Goal: Task Accomplishment & Management: Use online tool/utility

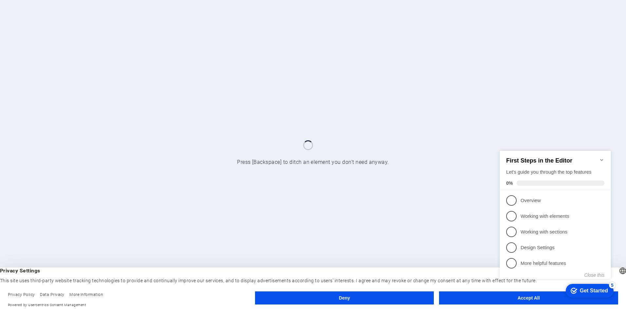
click div "checkmark Get Started 5 First Steps in the Editor Let's guide you through the t…"
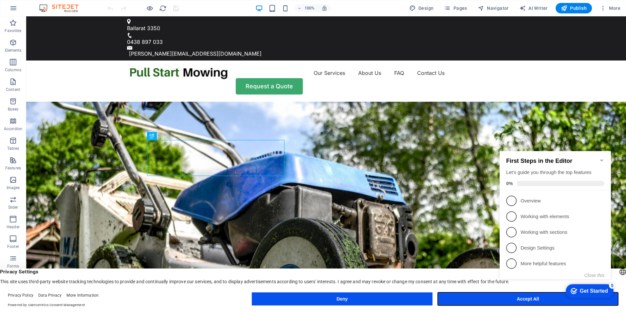
click at [492, 297] on button "Accept All" at bounding box center [527, 299] width 180 height 13
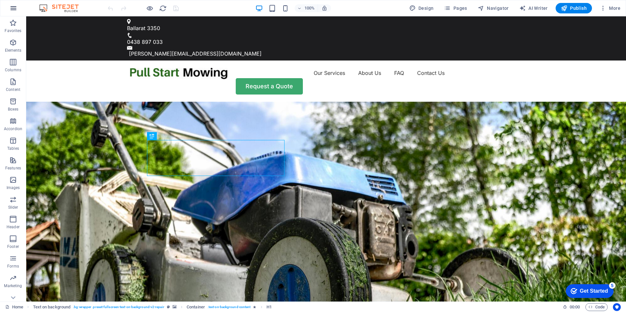
click at [15, 6] on icon "button" at bounding box center [13, 8] width 8 height 8
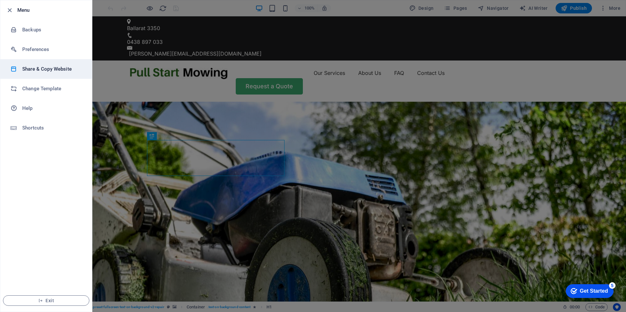
click at [34, 67] on h6 "Share & Copy Website" at bounding box center [52, 69] width 61 height 8
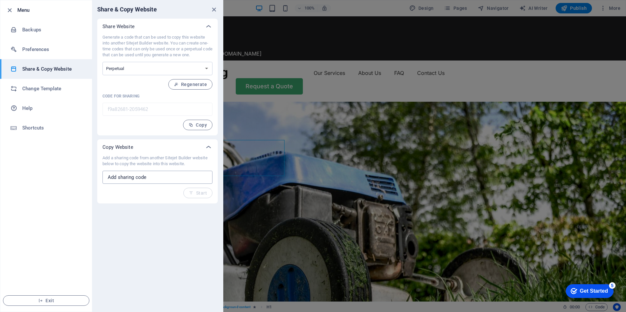
click at [163, 176] on input "text" at bounding box center [157, 177] width 110 height 13
type input "1"
click at [401, 131] on div at bounding box center [313, 156] width 626 height 312
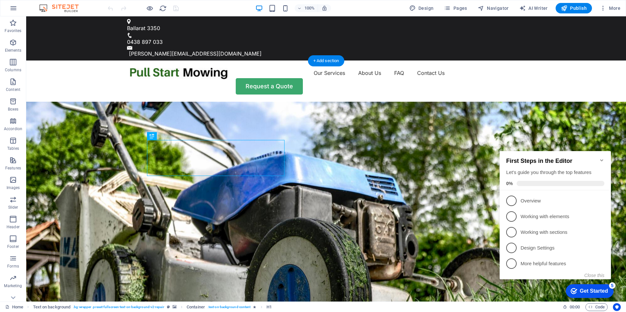
click at [429, 194] on figure at bounding box center [325, 237] width 599 height 270
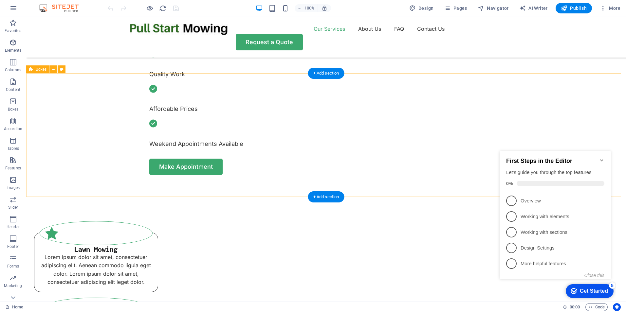
scroll to position [425, 0]
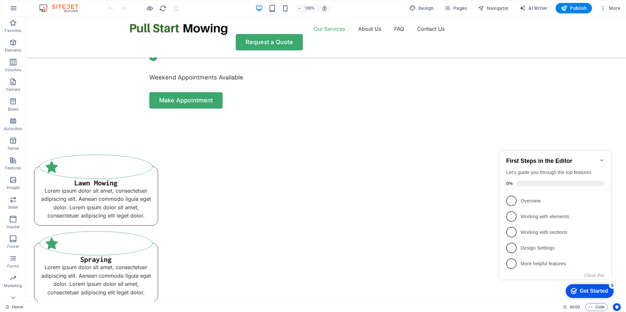
click at [600, 159] on icon "Minimize checklist" at bounding box center [601, 160] width 3 height 2
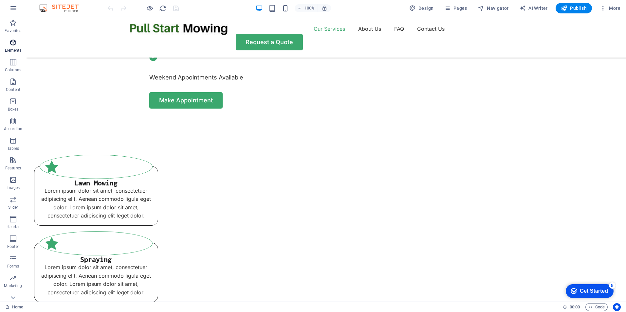
click at [13, 44] on icon "button" at bounding box center [13, 43] width 8 height 8
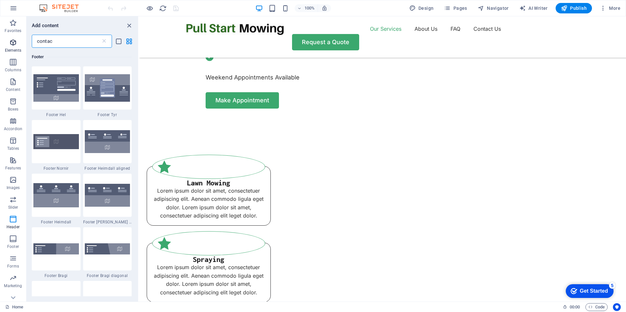
scroll to position [0, 0]
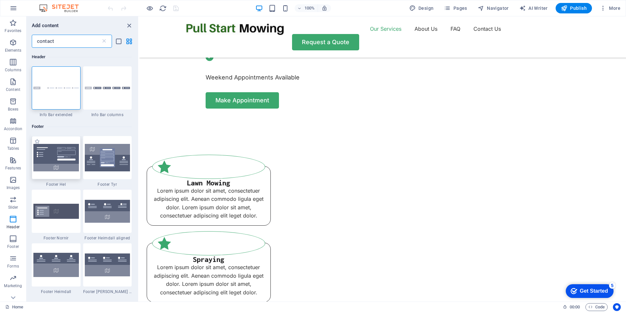
type input "contact"
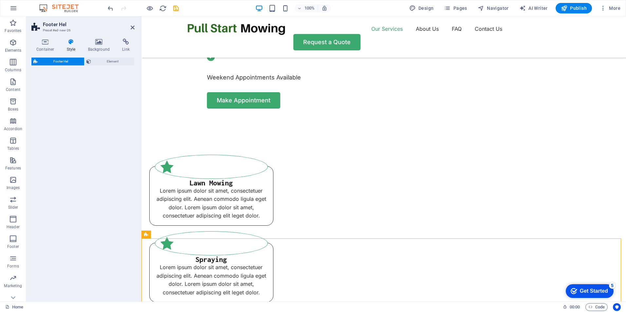
select select "%"
select select "rem"
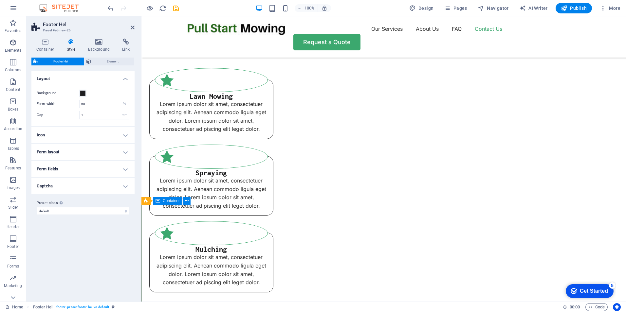
scroll to position [524, 0]
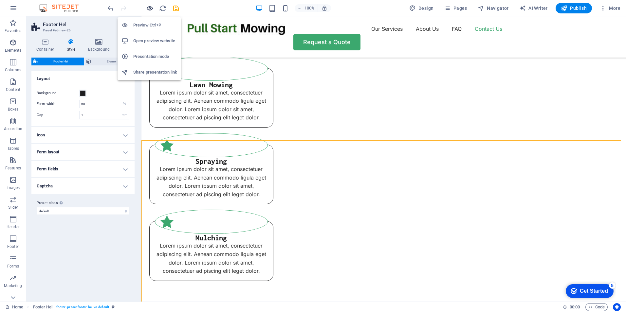
click at [151, 8] on icon "button" at bounding box center [150, 9] width 8 height 8
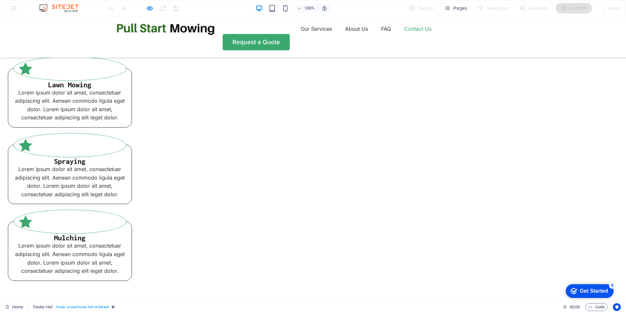
checkbox input "false"
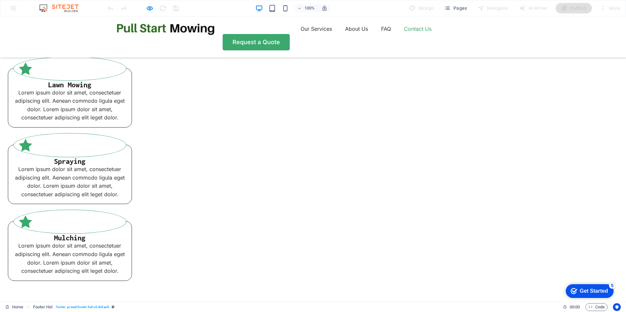
click at [150, 8] on icon "button" at bounding box center [150, 9] width 8 height 8
select select "%"
select select "rem"
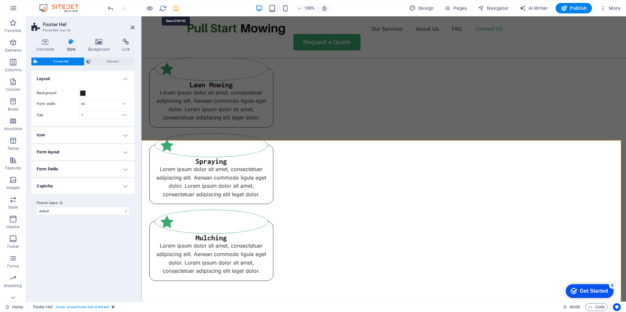
click at [175, 8] on icon "save" at bounding box center [176, 9] width 8 height 8
select select "%"
select select "rem"
select select "%"
select select "rem"
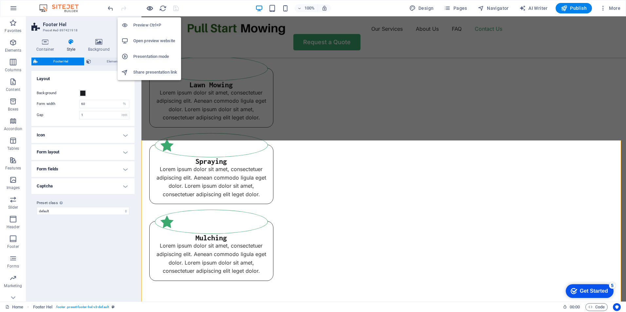
click at [148, 7] on icon "button" at bounding box center [150, 9] width 8 height 8
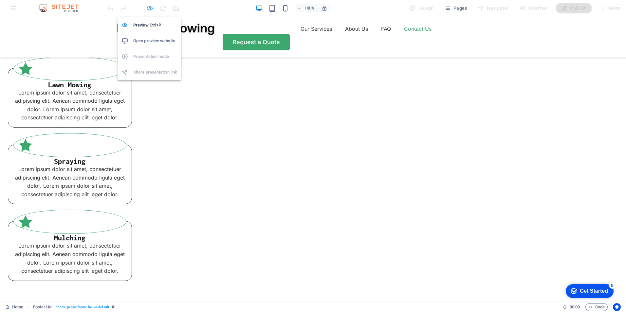
click at [151, 8] on icon "button" at bounding box center [150, 9] width 8 height 8
select select "%"
select select "rem"
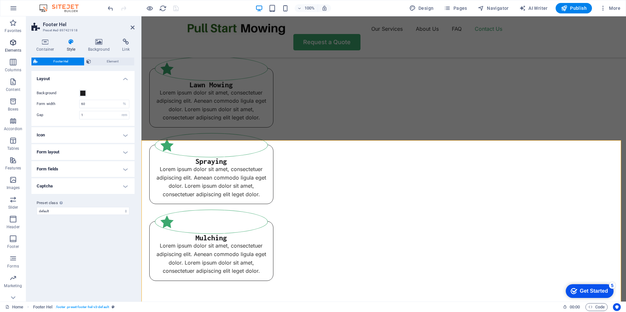
click at [10, 45] on icon "button" at bounding box center [13, 43] width 8 height 8
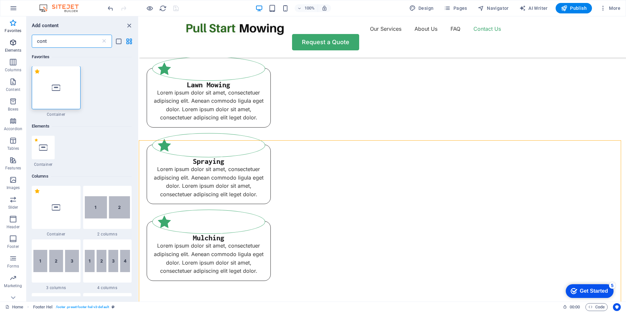
scroll to position [0, 0]
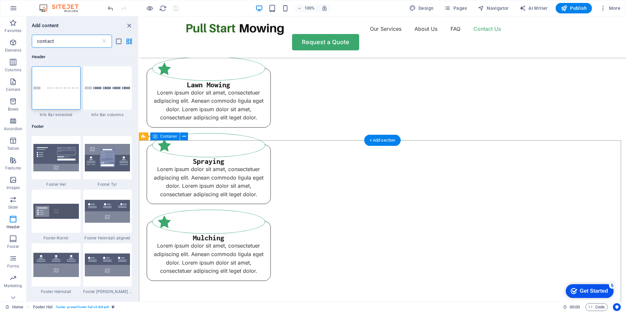
type input "contact"
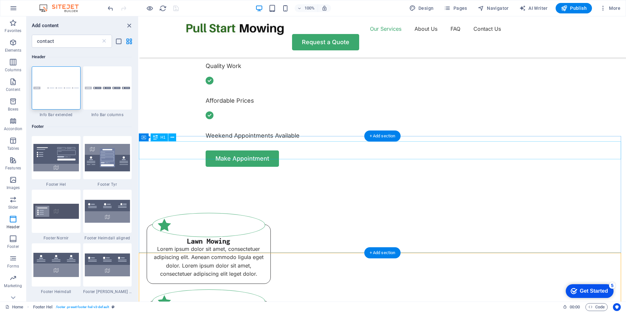
scroll to position [360, 0]
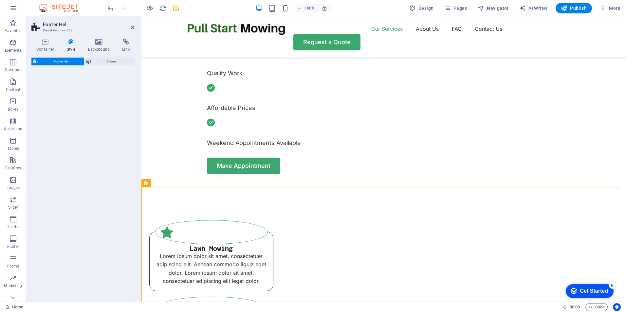
select select "%"
select select "rem"
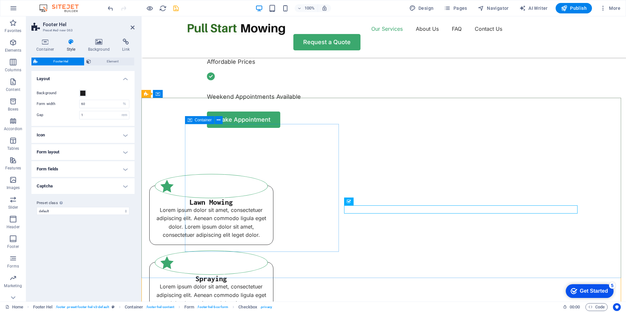
scroll to position [458, 0]
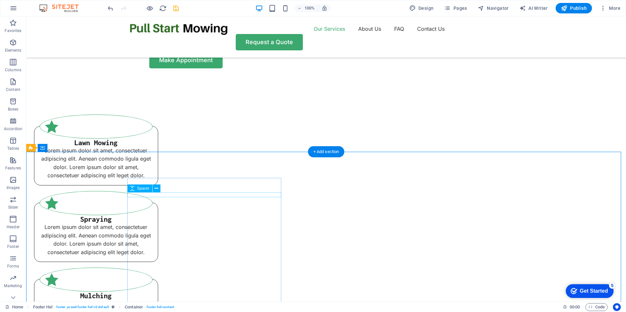
scroll to position [491, 0]
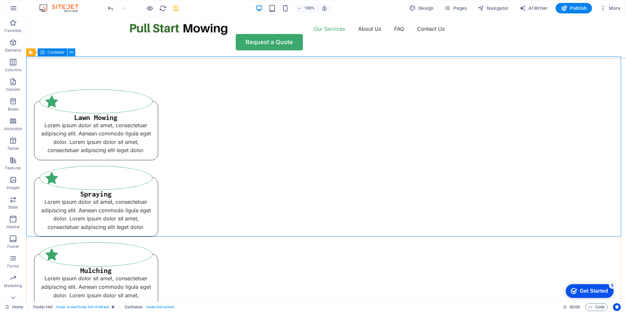
click at [71, 52] on icon at bounding box center [72, 52] width 4 height 7
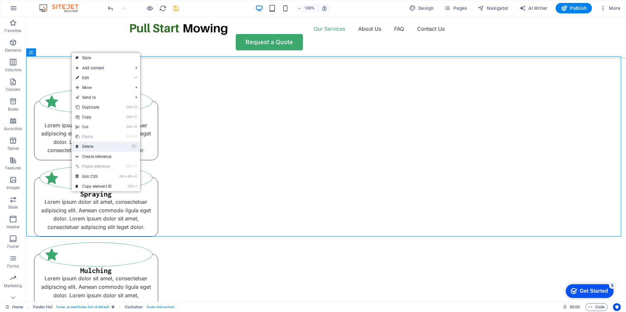
click at [99, 145] on link "⌦ Delete" at bounding box center [94, 147] width 44 height 10
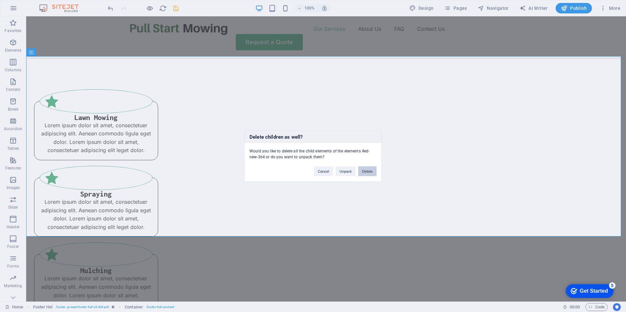
click at [367, 171] on button "Delete" at bounding box center [367, 172] width 18 height 10
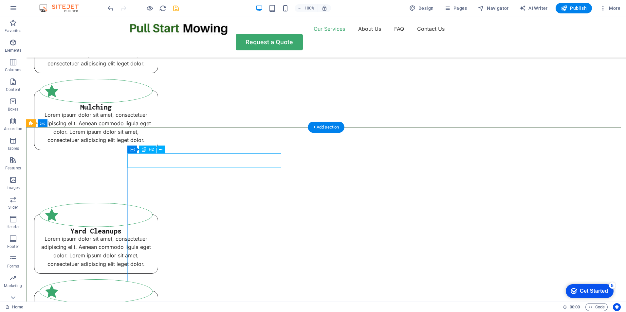
scroll to position [687, 0]
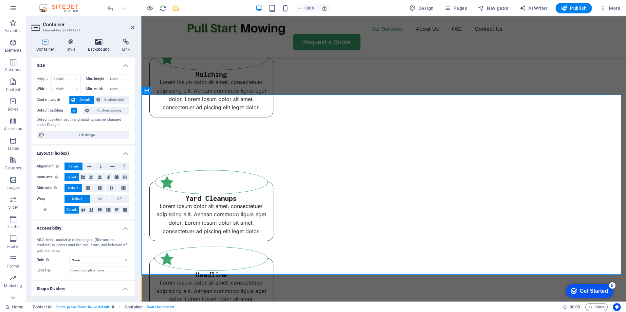
click at [95, 43] on icon at bounding box center [99, 42] width 32 height 7
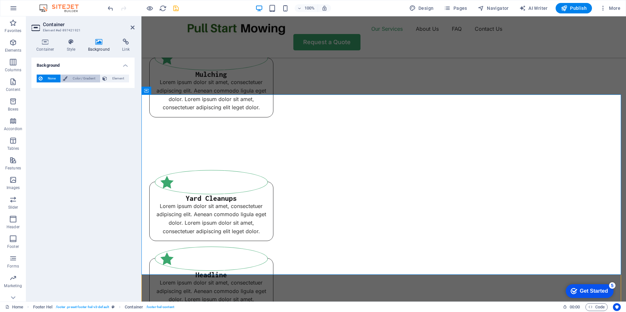
click at [84, 79] on span "Color / Gradient" at bounding box center [83, 79] width 29 height 8
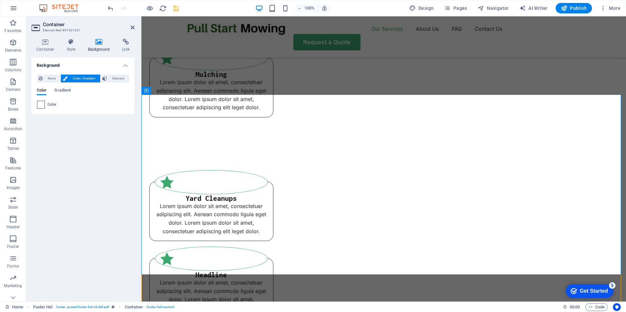
click at [39, 105] on span at bounding box center [40, 104] width 7 height 7
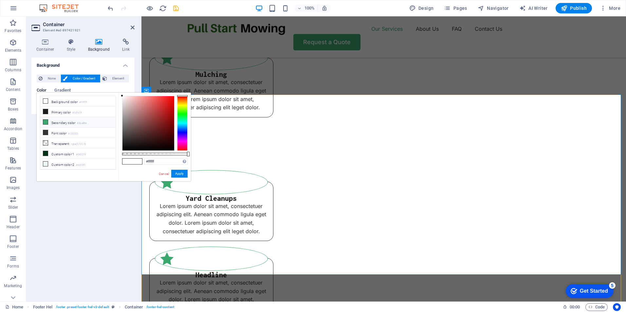
click at [46, 120] on icon at bounding box center [45, 122] width 5 height 5
type input "#3ba86e"
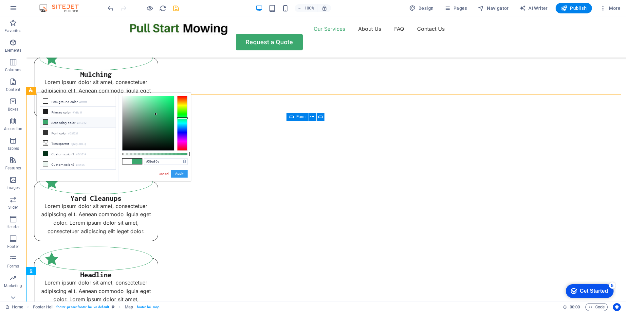
click at [182, 173] on button "Apply" at bounding box center [179, 174] width 16 height 8
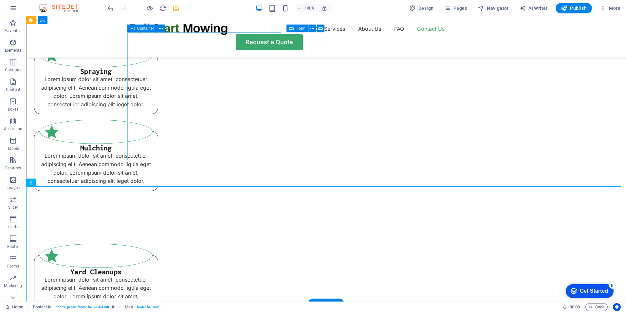
scroll to position [595, 0]
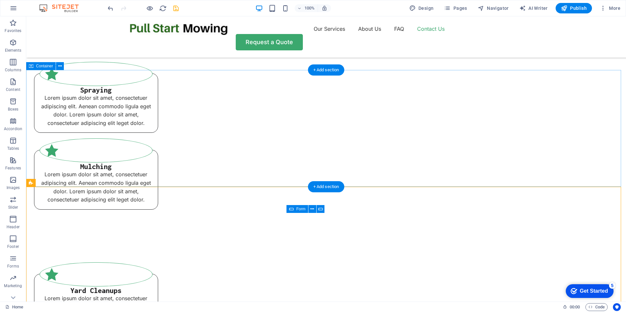
click at [60, 67] on icon at bounding box center [60, 66] width 4 height 7
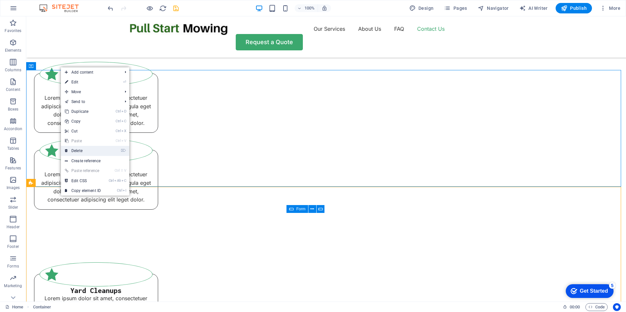
click at [85, 151] on link "⌦ Delete" at bounding box center [83, 151] width 44 height 10
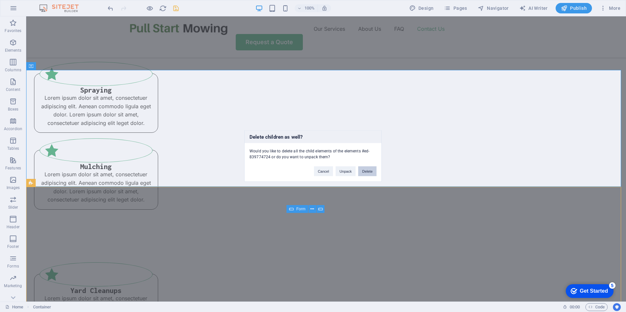
click at [367, 170] on button "Delete" at bounding box center [367, 172] width 18 height 10
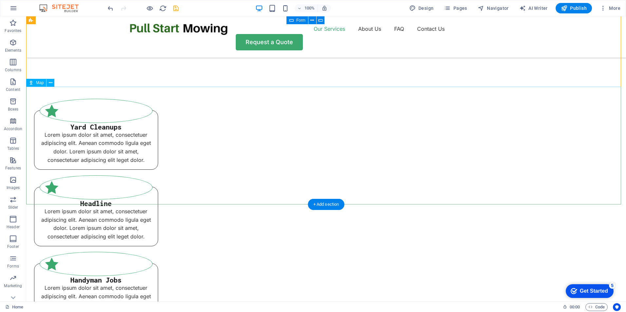
scroll to position [857, 0]
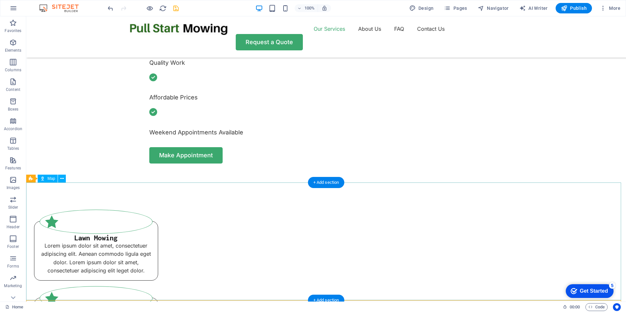
scroll to position [360, 0]
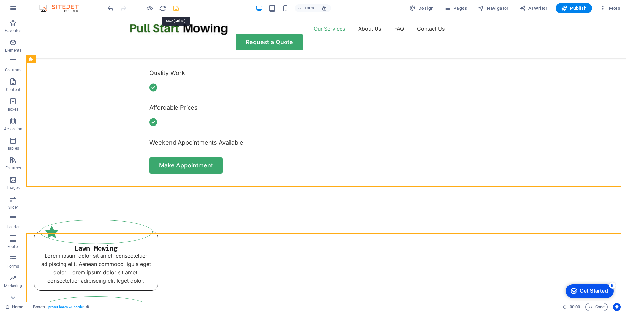
click at [175, 6] on icon "save" at bounding box center [176, 9] width 8 height 8
select select "%"
select select "rem"
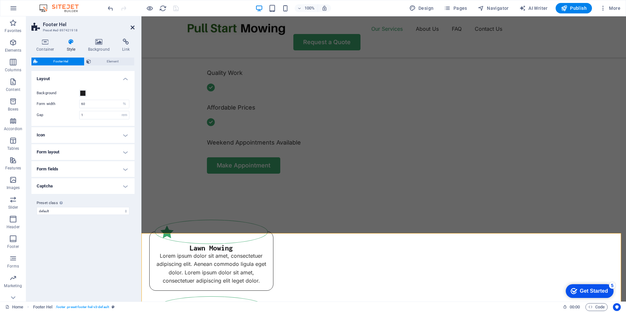
click at [133, 26] on icon at bounding box center [133, 27] width 4 height 5
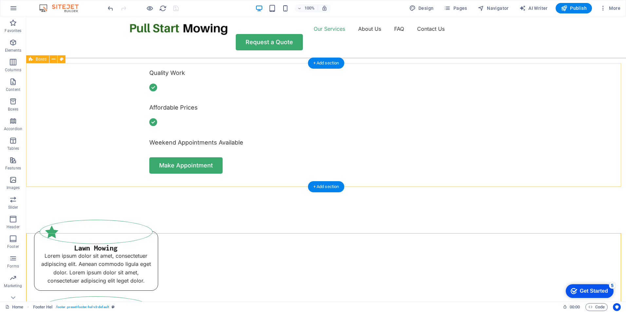
scroll to position [458, 0]
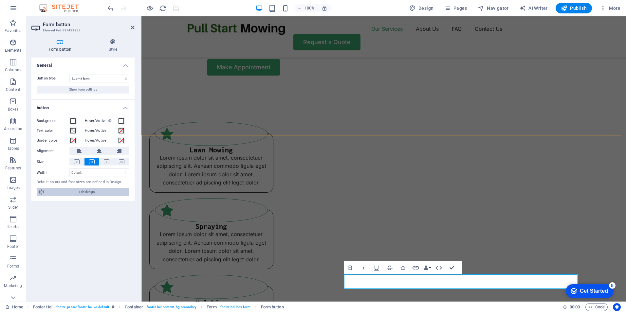
click at [97, 193] on span "Edit design" at bounding box center [86, 192] width 81 height 8
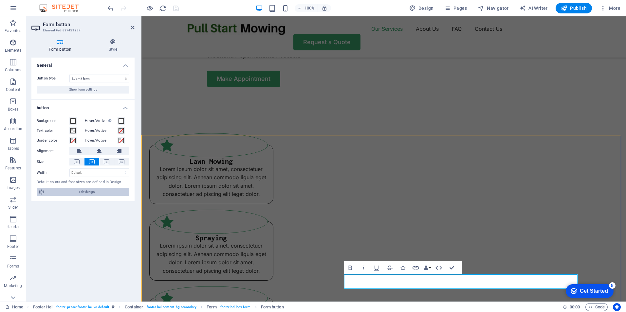
select select "px"
select select "400"
select select "px"
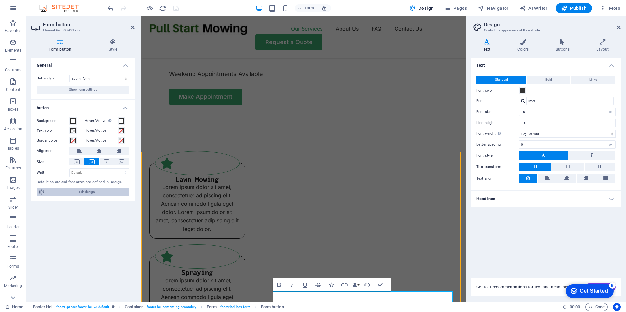
scroll to position [475, 0]
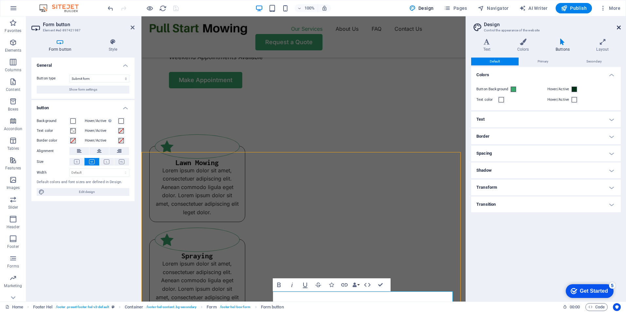
click at [618, 27] on icon at bounding box center [618, 27] width 4 height 5
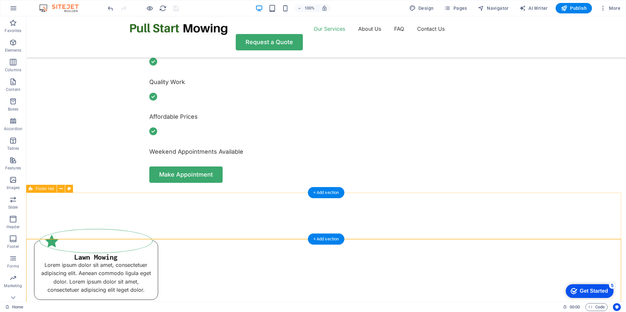
scroll to position [354, 0]
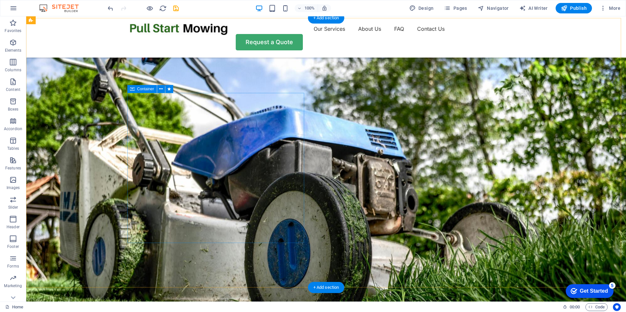
scroll to position [0, 0]
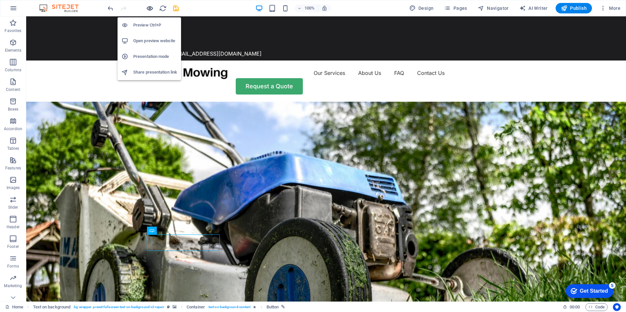
click at [148, 7] on icon "button" at bounding box center [150, 9] width 8 height 8
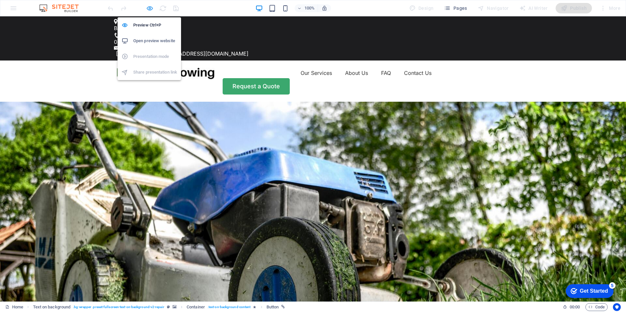
click at [150, 8] on icon "button" at bounding box center [150, 9] width 8 height 8
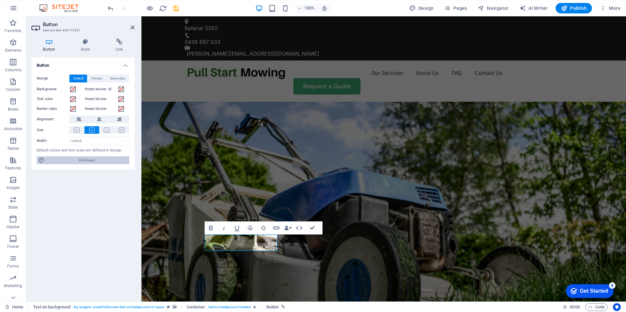
click at [65, 158] on span "Edit design" at bounding box center [86, 160] width 81 height 8
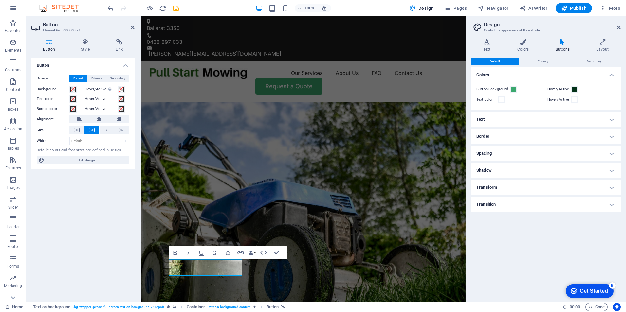
click at [621, 26] on aside "Design Control the appearance of the website Variants Text Colors Buttons Layou…" at bounding box center [545, 158] width 160 height 285
click at [618, 27] on icon at bounding box center [618, 27] width 4 height 5
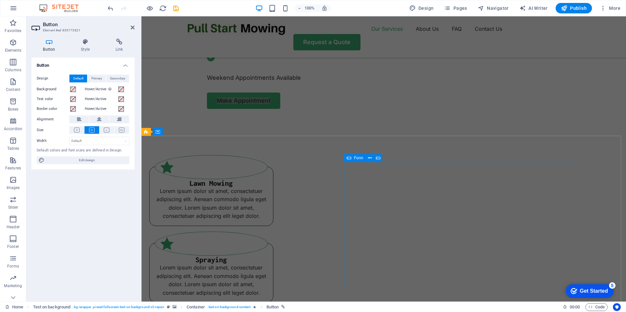
scroll to position [425, 0]
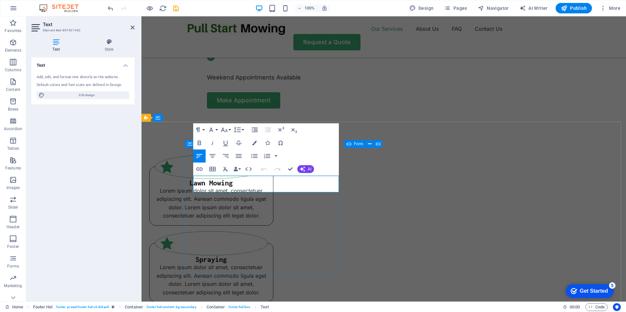
drag, startPoint x: 208, startPoint y: 179, endPoint x: 194, endPoint y: 180, distance: 13.7
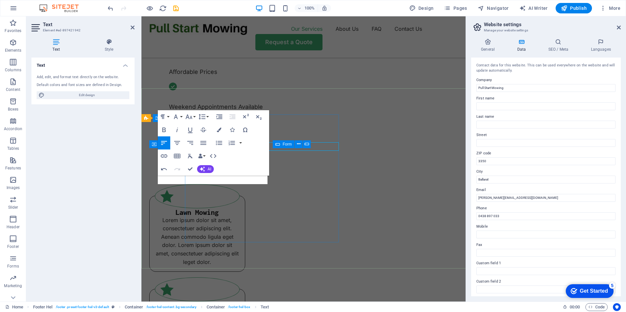
scroll to position [459, 0]
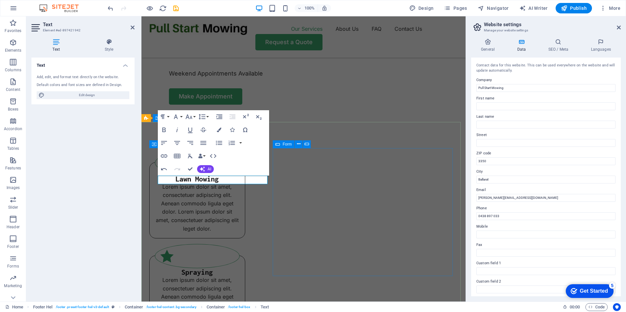
drag, startPoint x: 637, startPoint y: 178, endPoint x: 447, endPoint y: 162, distance: 191.1
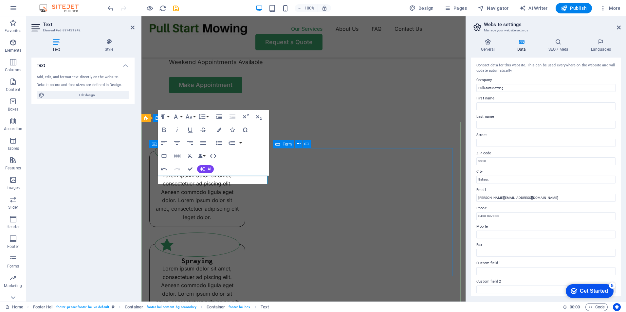
scroll to position [442, 0]
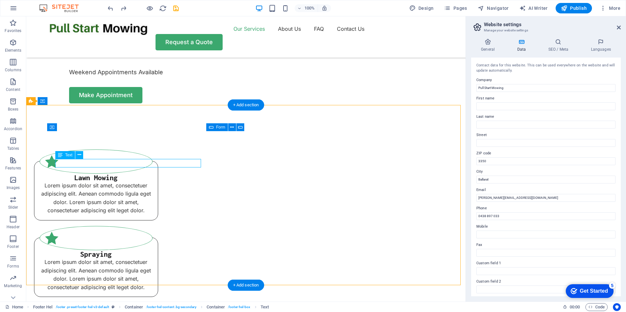
scroll to position [459, 0]
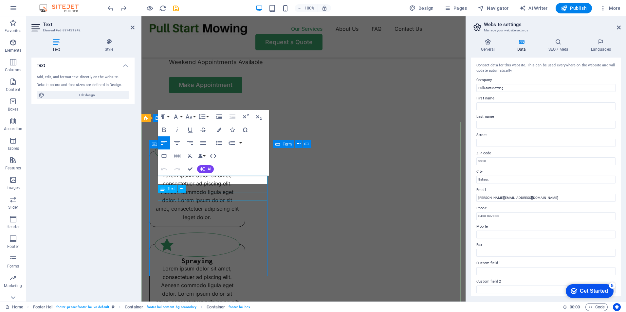
scroll to position [425, 0]
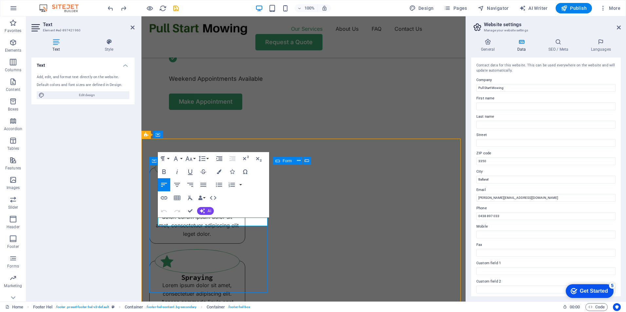
scroll to position [409, 0]
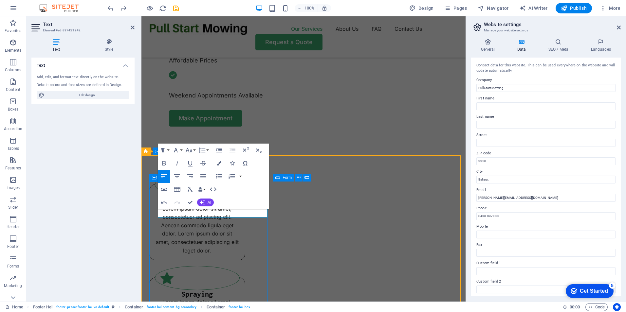
scroll to position [392, 0]
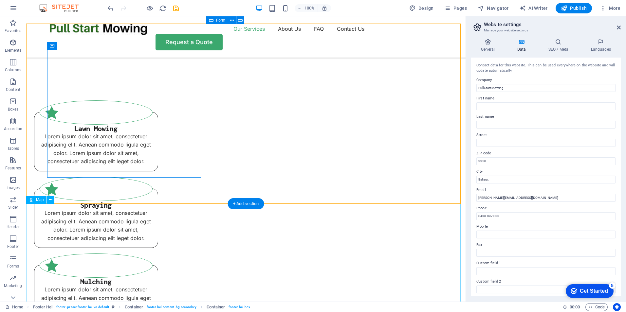
scroll to position [472, 0]
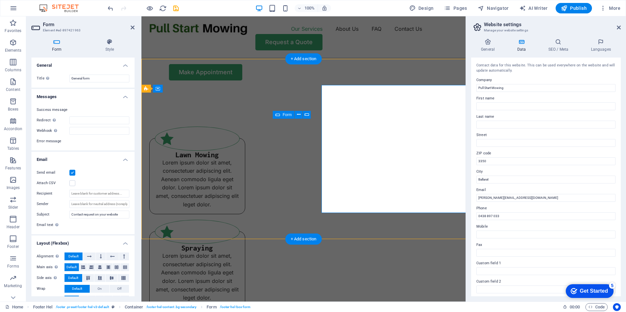
scroll to position [488, 0]
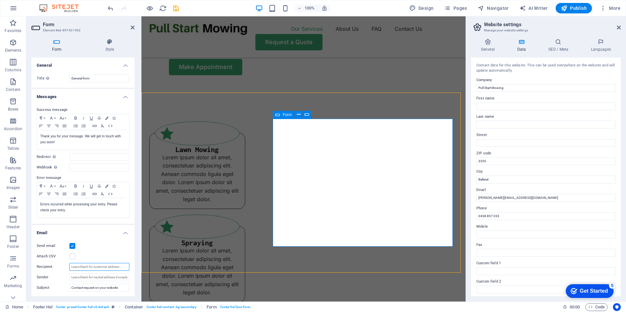
click at [81, 267] on input "Recipient" at bounding box center [99, 267] width 60 height 8
type input "[EMAIL_ADDRESS][DOMAIN_NAME]"
click at [176, 8] on icon "save" at bounding box center [176, 9] width 8 height 8
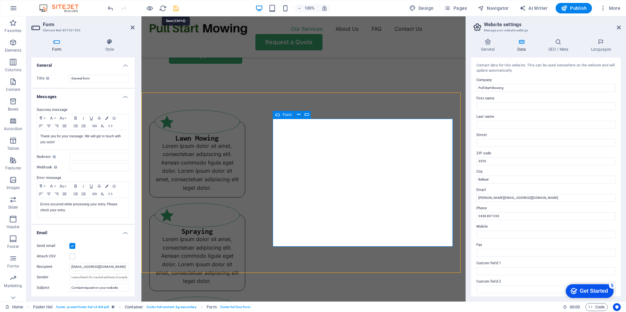
scroll to position [472, 0]
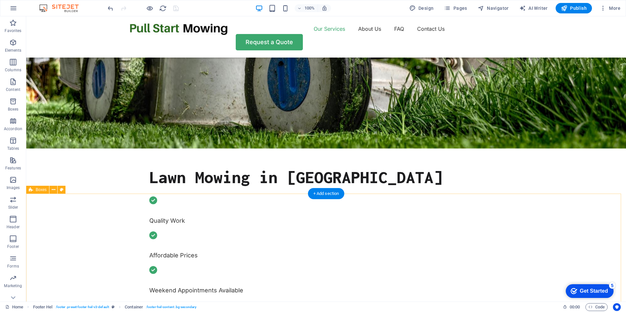
scroll to position [210, 0]
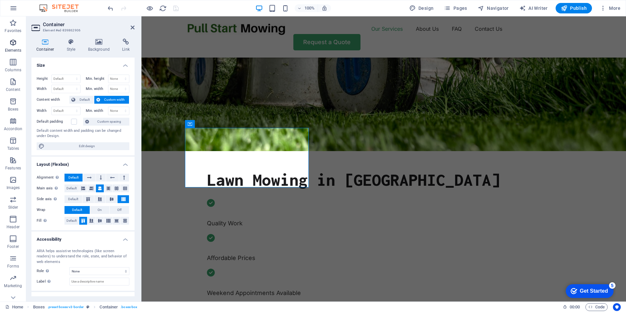
click at [13, 45] on icon "button" at bounding box center [13, 43] width 8 height 8
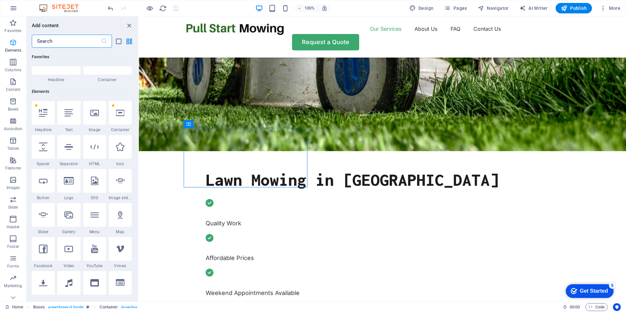
scroll to position [70, 0]
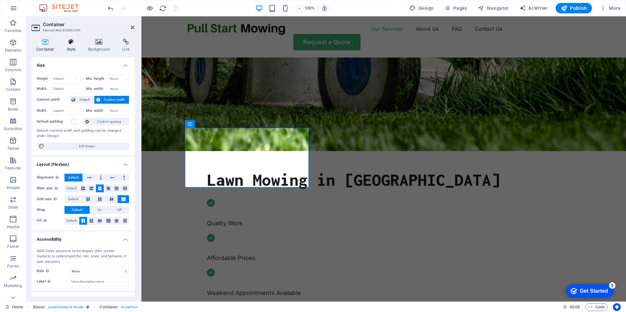
click at [72, 44] on icon at bounding box center [71, 42] width 19 height 7
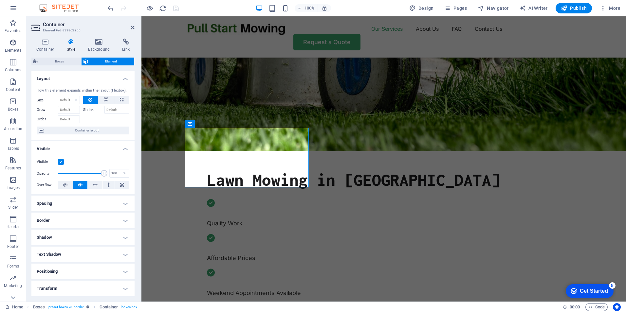
click at [71, 44] on icon at bounding box center [71, 42] width 19 height 7
click at [100, 41] on icon at bounding box center [99, 42] width 32 height 7
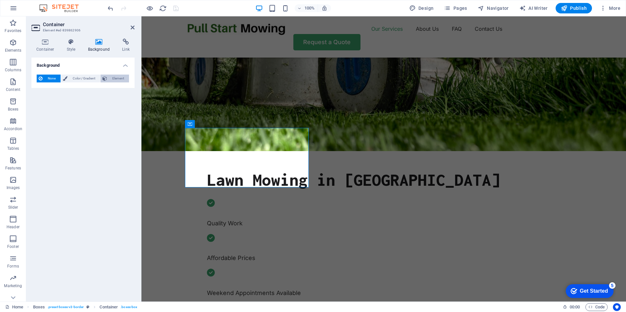
click at [114, 78] on span "Element" at bounding box center [118, 79] width 18 height 8
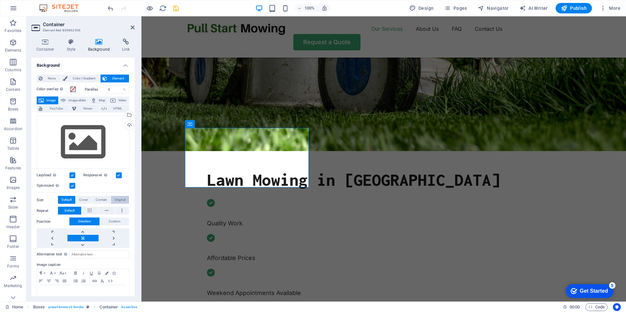
click at [116, 199] on span "Original" at bounding box center [120, 200] width 11 height 8
click at [102, 199] on span "Contain" at bounding box center [101, 200] width 11 height 8
drag, startPoint x: 82, startPoint y: 200, endPoint x: 77, endPoint y: 200, distance: 5.2
click at [81, 200] on span "Cover" at bounding box center [83, 200] width 9 height 8
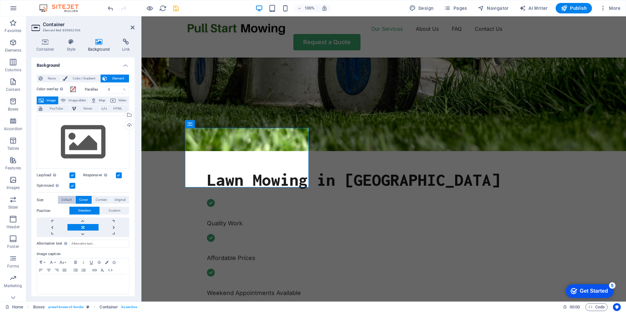
click at [69, 200] on span "Default" at bounding box center [67, 200] width 10 height 8
click at [82, 234] on link at bounding box center [82, 234] width 31 height 7
click at [83, 220] on link at bounding box center [82, 221] width 31 height 7
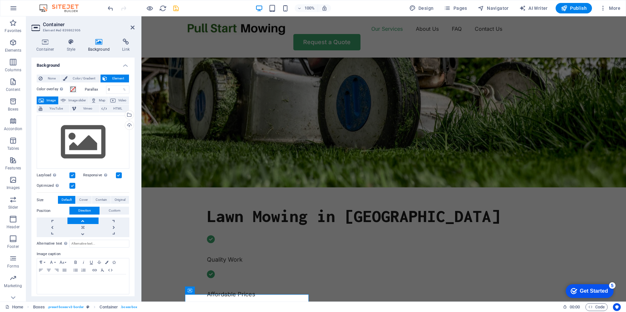
scroll to position [196, 0]
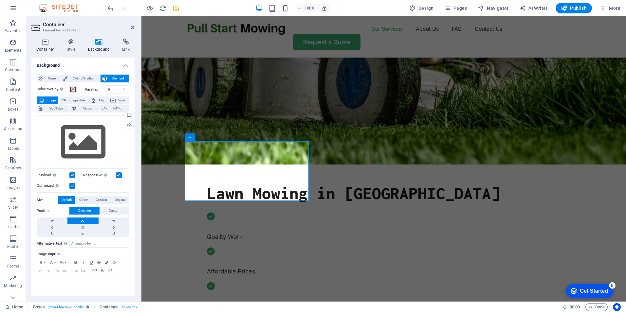
click at [46, 43] on icon at bounding box center [45, 42] width 28 height 7
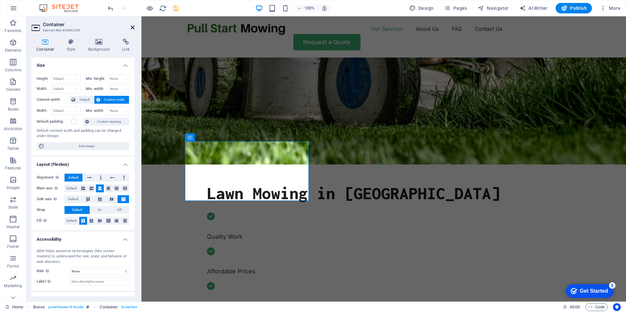
click at [133, 27] on icon at bounding box center [133, 27] width 4 height 5
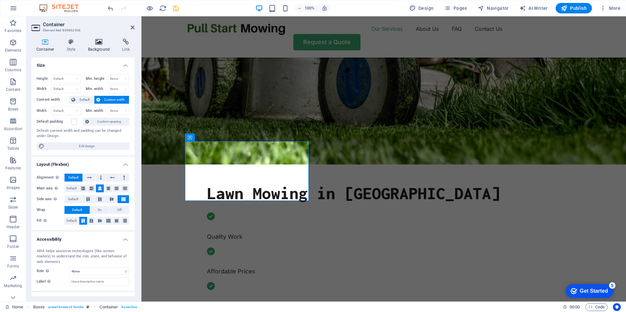
click at [93, 43] on icon at bounding box center [99, 42] width 32 height 7
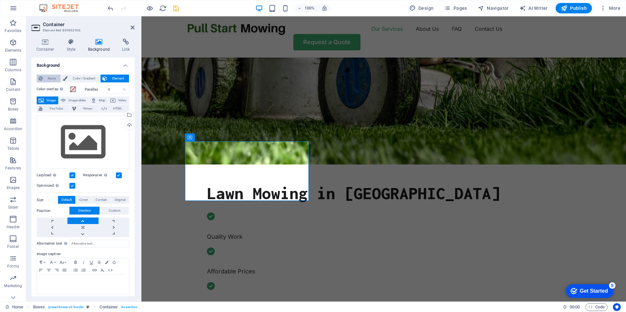
click at [41, 78] on icon at bounding box center [41, 79] width 4 height 8
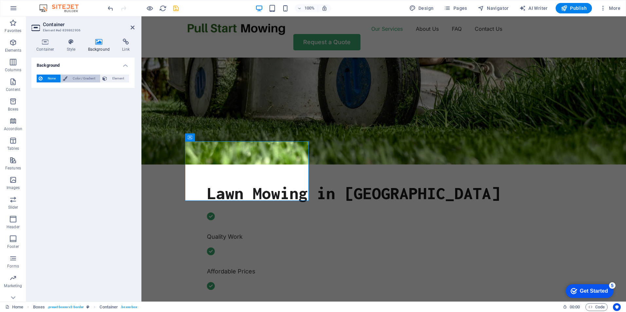
click at [80, 78] on span "Color / Gradient" at bounding box center [83, 79] width 29 height 8
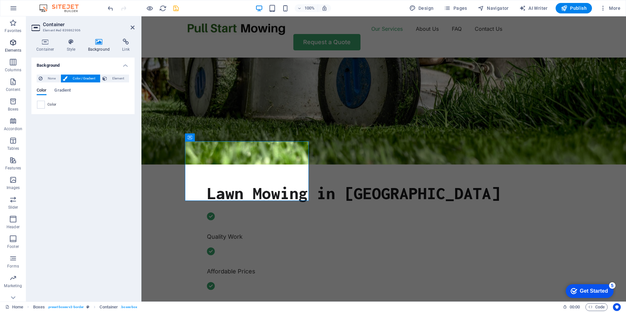
click at [11, 42] on icon "button" at bounding box center [13, 43] width 8 height 8
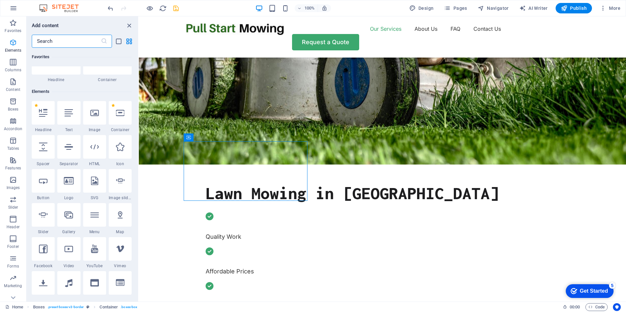
scroll to position [70, 0]
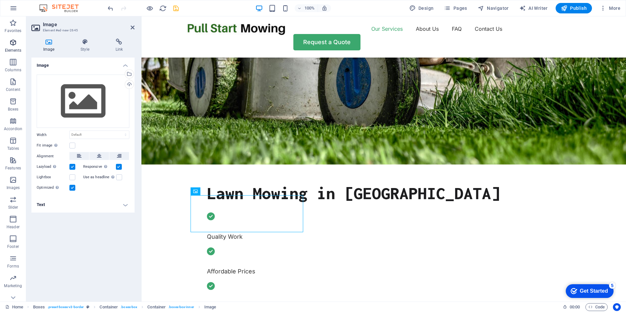
click at [12, 42] on icon "button" at bounding box center [13, 43] width 8 height 8
click at [11, 44] on icon "button" at bounding box center [13, 43] width 8 height 8
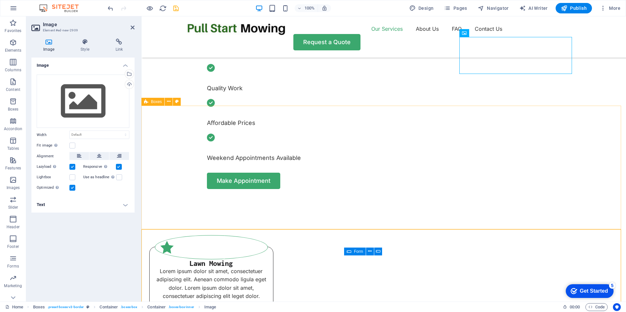
scroll to position [360, 0]
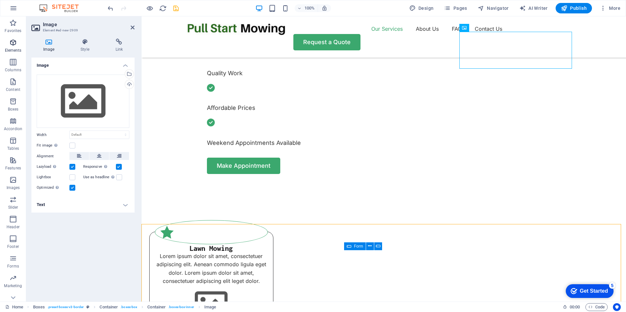
click at [11, 40] on icon "button" at bounding box center [13, 43] width 8 height 8
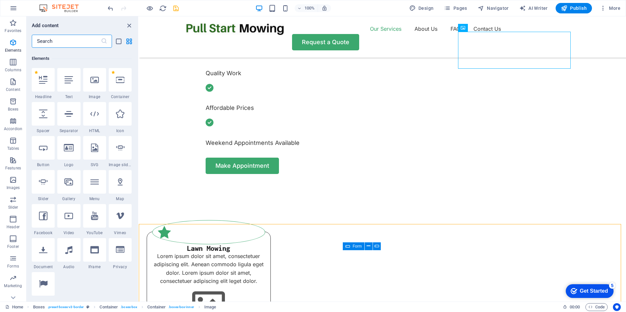
scroll to position [70, 0]
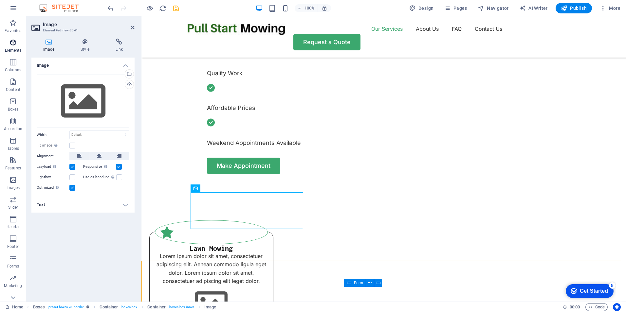
click at [7, 42] on span "Elements" at bounding box center [13, 47] width 26 height 16
drag, startPoint x: 12, startPoint y: 43, endPoint x: 16, endPoint y: 45, distance: 5.1
click at [12, 44] on icon "button" at bounding box center [13, 43] width 8 height 8
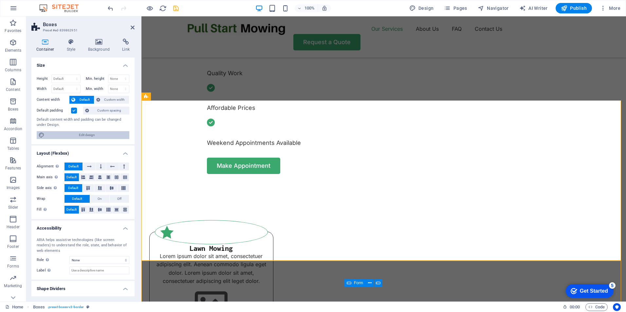
click at [80, 135] on span "Edit design" at bounding box center [86, 135] width 81 height 8
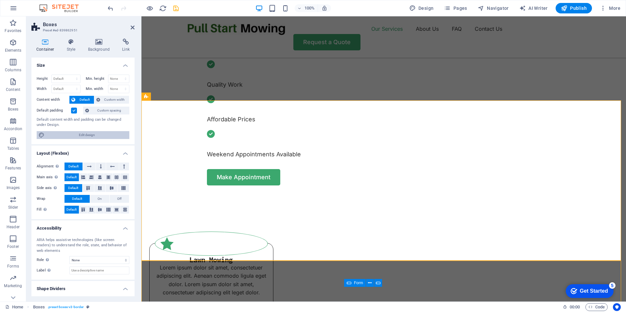
select select "rem"
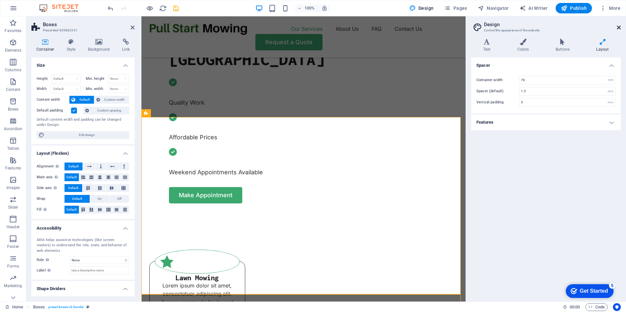
click at [618, 28] on icon at bounding box center [618, 27] width 4 height 5
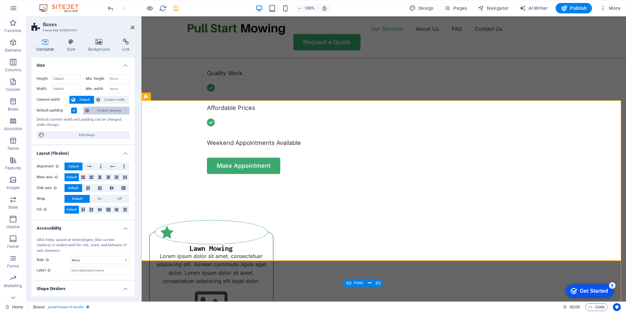
click at [107, 110] on span "Custom spacing" at bounding box center [109, 111] width 36 height 8
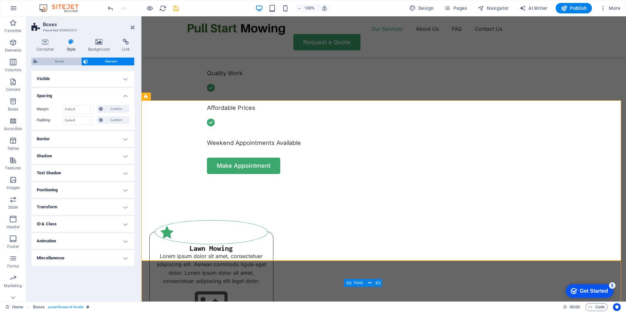
click at [61, 59] on span "Boxes" at bounding box center [60, 62] width 40 height 8
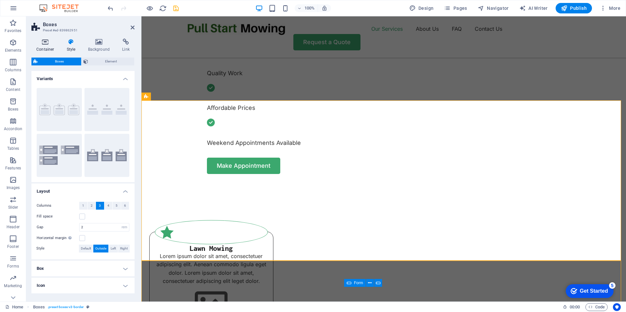
click at [46, 42] on icon at bounding box center [45, 42] width 28 height 7
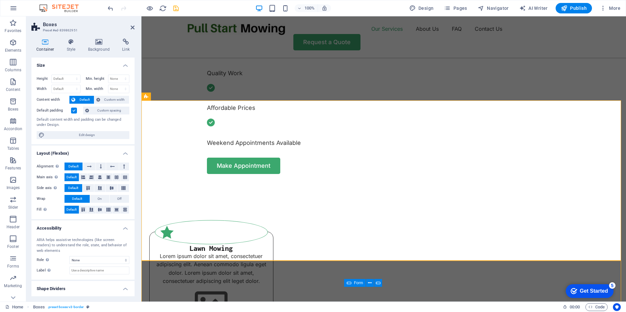
click at [74, 110] on label at bounding box center [74, 111] width 6 height 6
click at [0, 0] on input "Default padding" at bounding box center [0, 0] width 0 height 0
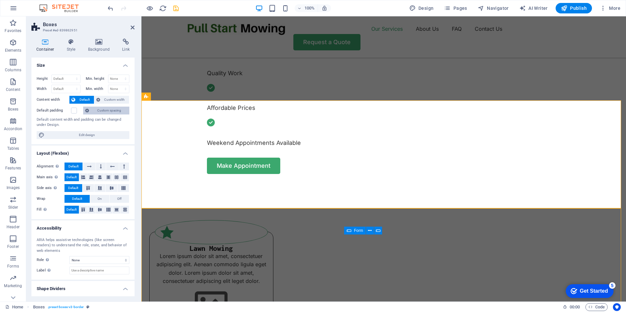
click at [107, 112] on span "Custom spacing" at bounding box center [109, 111] width 36 height 8
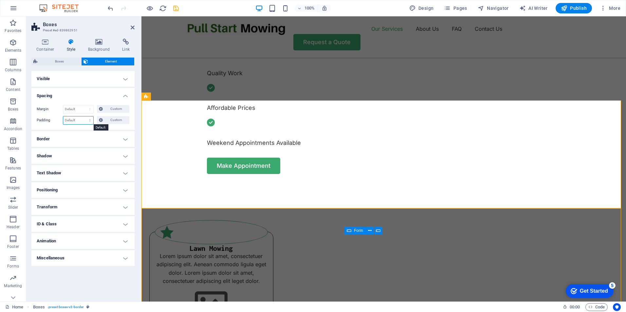
click at [90, 119] on select "Default px rem % vh vw Custom" at bounding box center [78, 120] width 30 height 8
select select "px"
click at [84, 116] on select "Default px rem % vh vw Custom" at bounding box center [78, 120] width 30 height 8
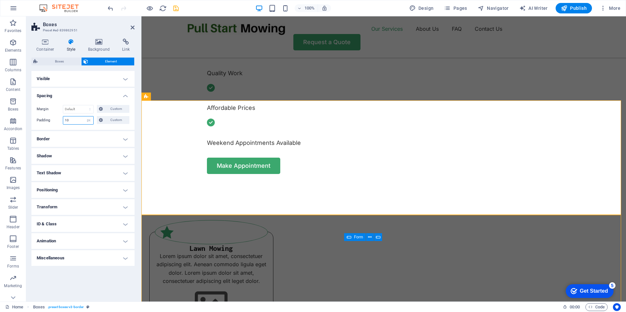
type input "1"
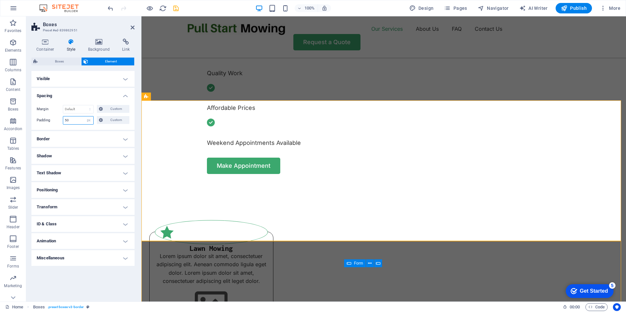
type input "5"
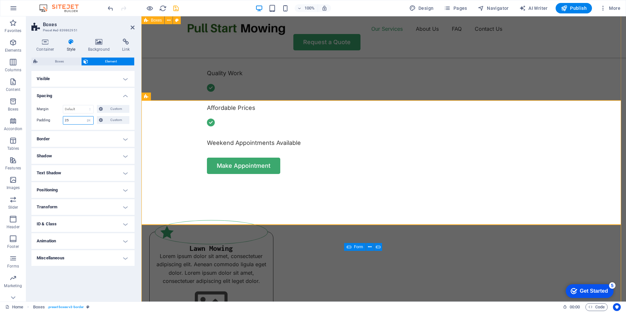
type input "25"
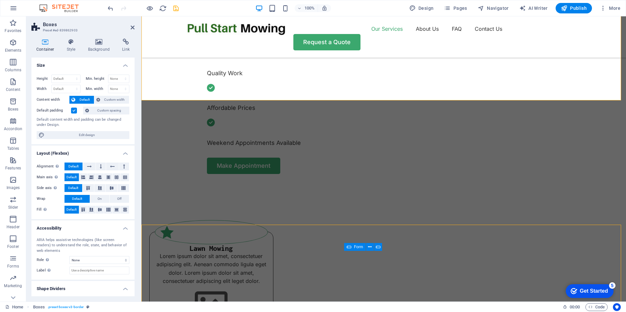
click at [71, 111] on label at bounding box center [74, 111] width 6 height 6
click at [0, 0] on input "Default padding" at bounding box center [0, 0] width 0 height 0
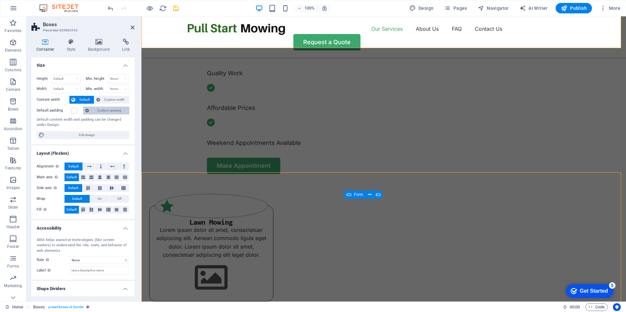
click at [112, 111] on span "Custom spacing" at bounding box center [109, 111] width 36 height 8
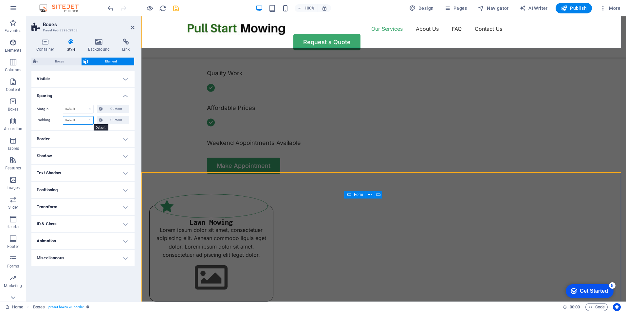
click at [86, 118] on select "Default px rem % vh vw Custom" at bounding box center [78, 120] width 30 height 8
select select "px"
click at [84, 116] on select "Default px rem % vh vw Custom" at bounding box center [78, 120] width 30 height 8
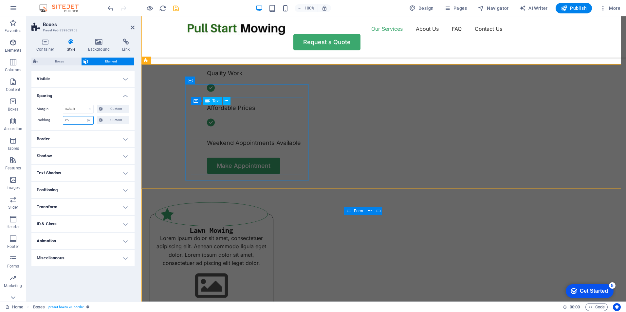
type input "25"
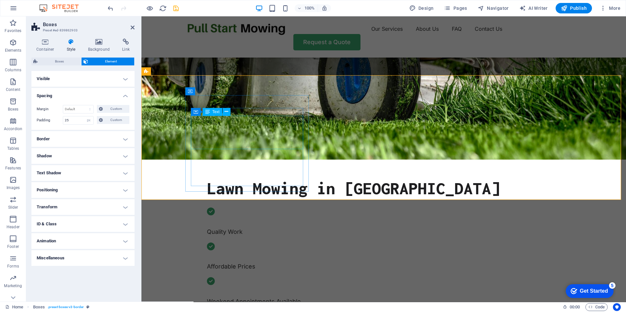
scroll to position [164, 0]
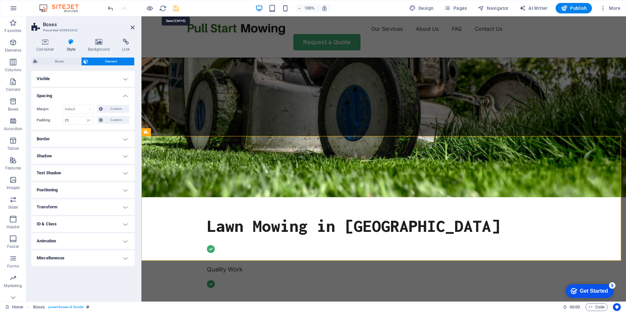
click at [174, 9] on icon "save" at bounding box center [176, 9] width 8 height 8
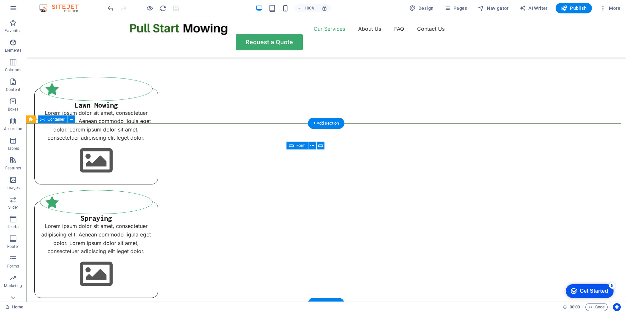
scroll to position [637, 0]
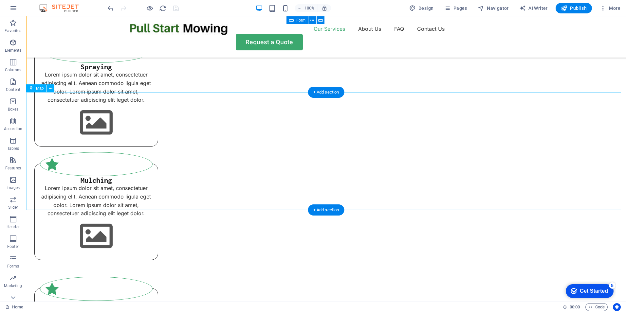
drag, startPoint x: 270, startPoint y: 146, endPoint x: 319, endPoint y: 184, distance: 62.2
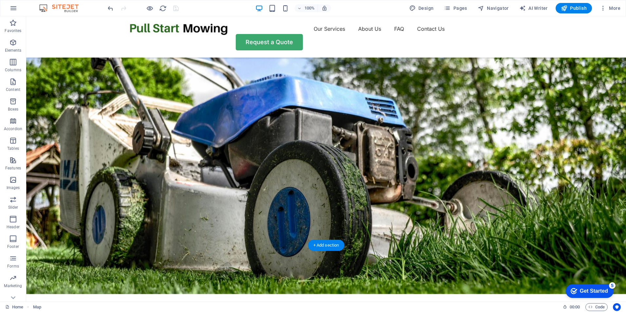
scroll to position [48, 0]
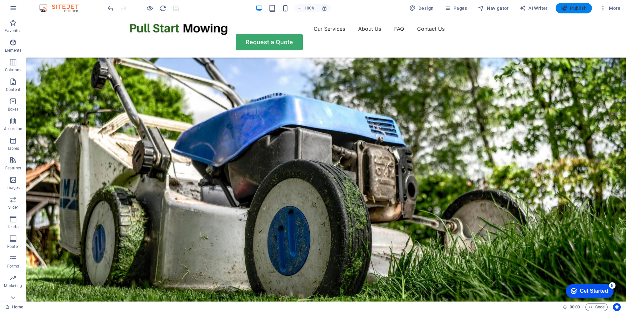
click at [583, 7] on span "Publish" at bounding box center [574, 8] width 26 height 7
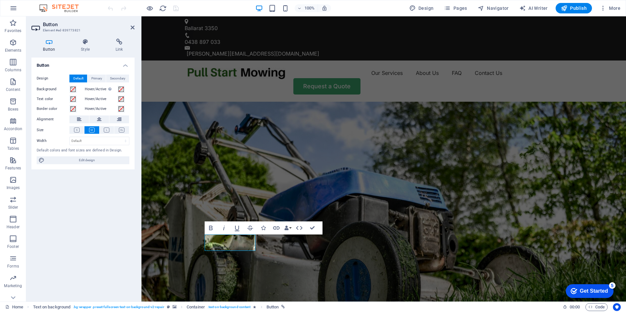
click at [389, 168] on figure at bounding box center [383, 237] width 484 height 270
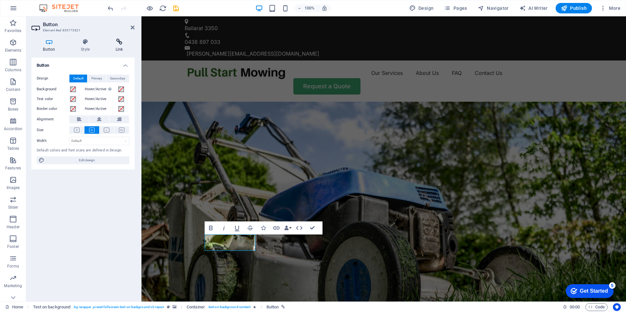
click at [122, 40] on icon at bounding box center [119, 42] width 31 height 7
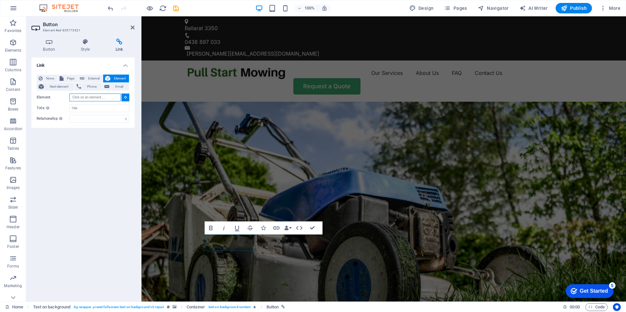
click at [100, 98] on input "Element" at bounding box center [94, 98] width 51 height 8
type input "contact"
click at [125, 97] on icon at bounding box center [125, 97] width 3 height 3
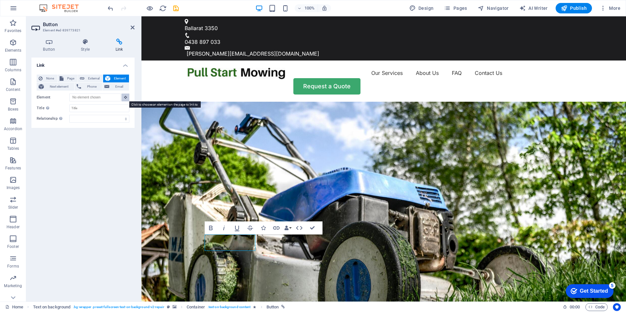
click at [125, 97] on icon at bounding box center [125, 97] width 3 height 3
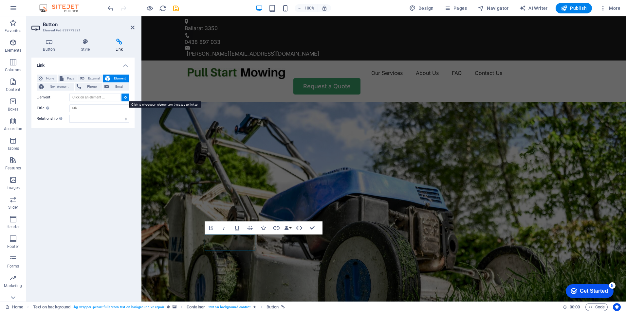
click at [125, 97] on icon at bounding box center [125, 97] width 3 height 3
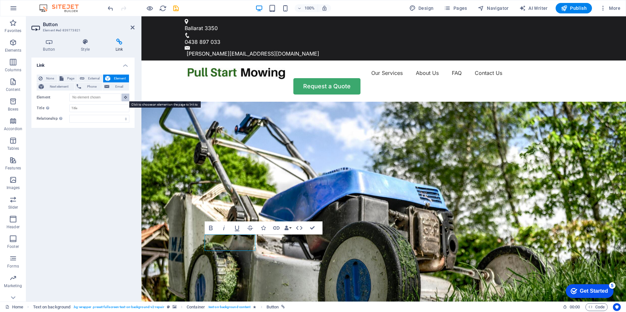
click at [125, 97] on icon at bounding box center [125, 97] width 3 height 3
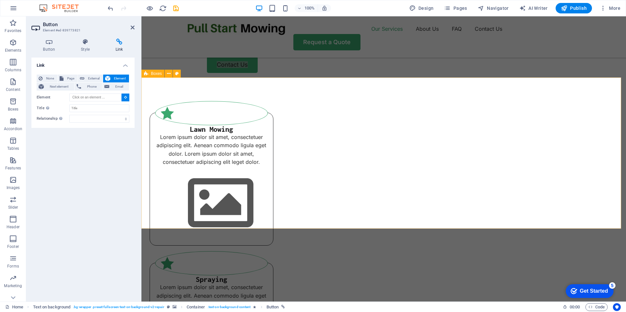
scroll to position [556, 0]
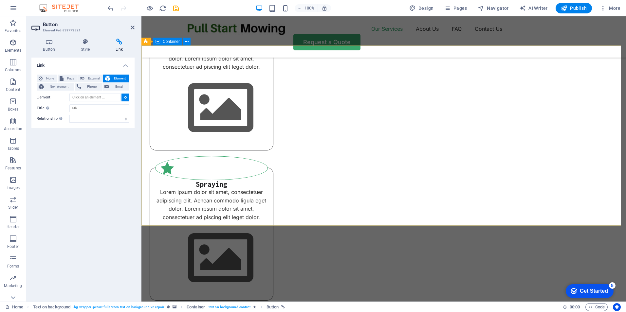
type input "#ed-897421921"
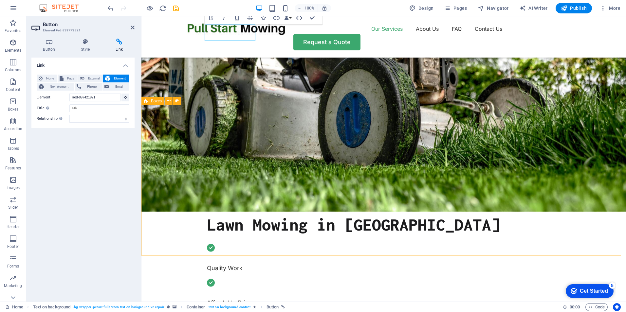
scroll to position [68, 0]
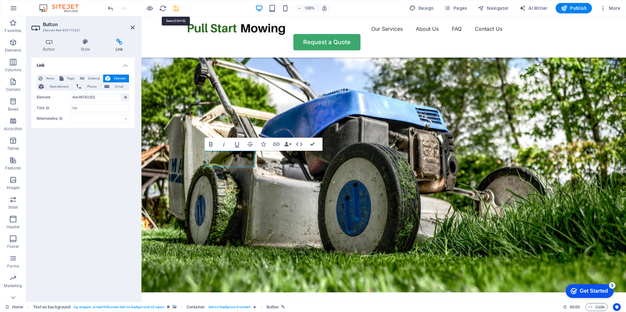
click at [177, 8] on icon "save" at bounding box center [176, 9] width 8 height 8
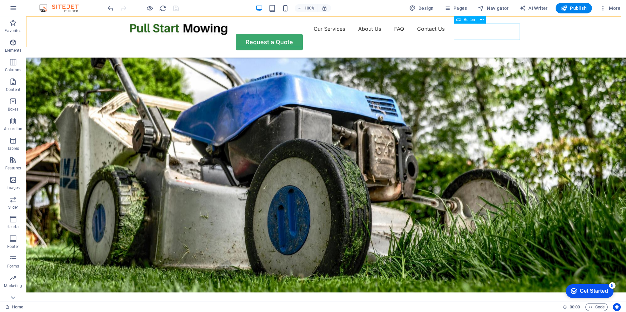
click at [509, 34] on div "Request a Quote" at bounding box center [326, 42] width 393 height 16
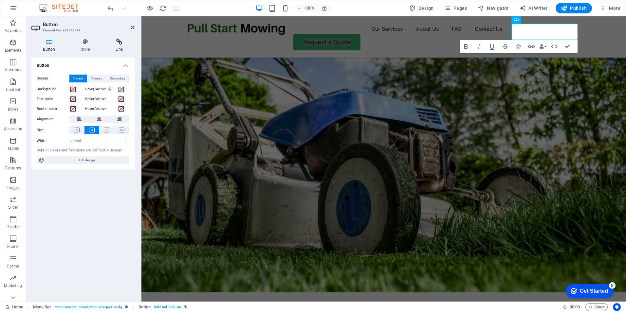
click at [117, 44] on icon at bounding box center [119, 42] width 31 height 7
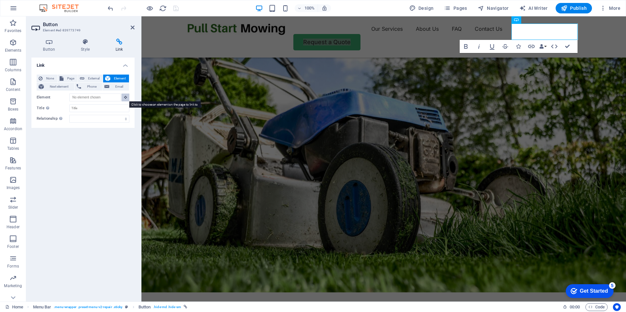
click at [125, 97] on icon at bounding box center [125, 97] width 3 height 3
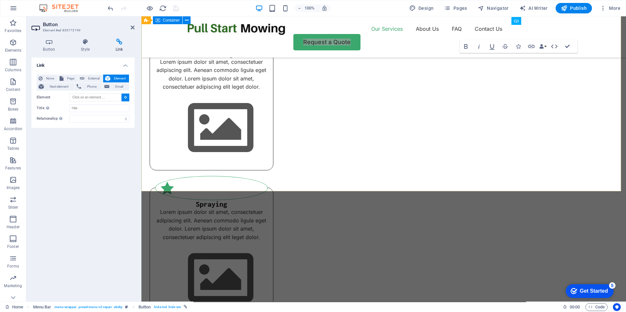
scroll to position [494, 0]
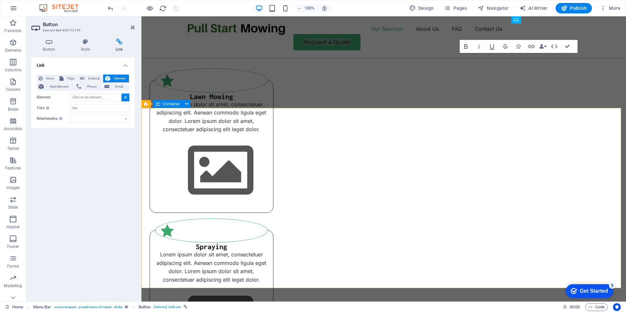
type input "#ed-897421921"
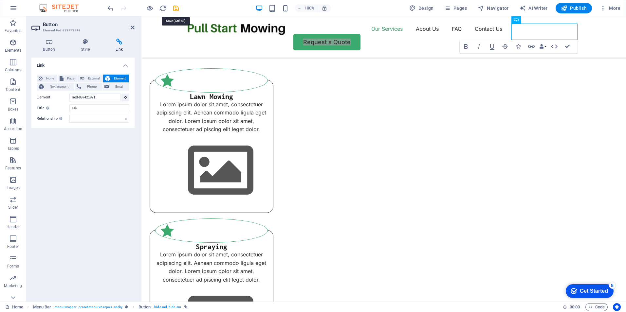
click at [176, 8] on icon "save" at bounding box center [176, 9] width 8 height 8
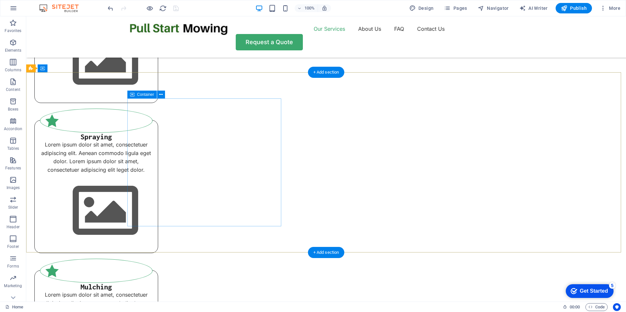
scroll to position [625, 0]
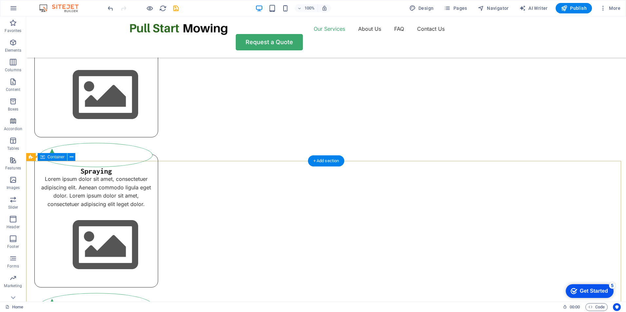
scroll to position [572, 0]
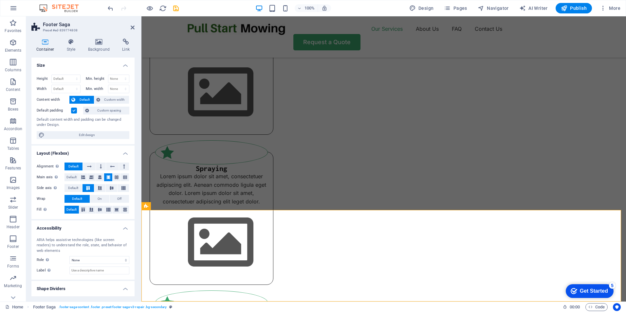
click at [73, 111] on label at bounding box center [74, 111] width 6 height 6
click at [0, 0] on input "Default padding" at bounding box center [0, 0] width 0 height 0
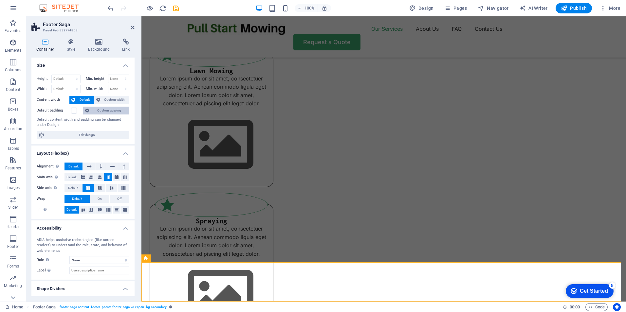
click at [107, 109] on span "Custom spacing" at bounding box center [109, 111] width 36 height 8
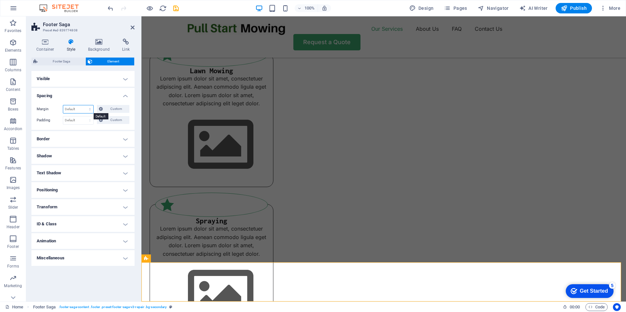
click at [78, 109] on select "Default auto px % rem vw vh Custom" at bounding box center [78, 109] width 30 height 8
select select "px"
click at [84, 105] on select "Default auto px % rem vw vh Custom" at bounding box center [78, 109] width 30 height 8
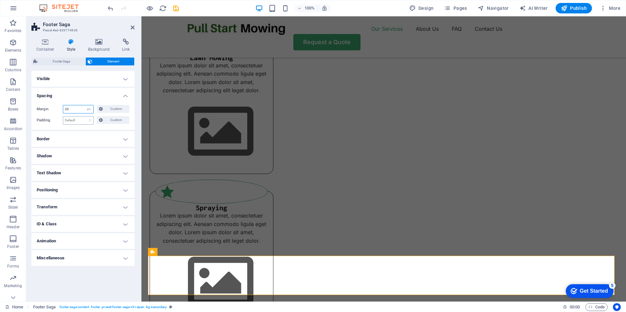
type input "2"
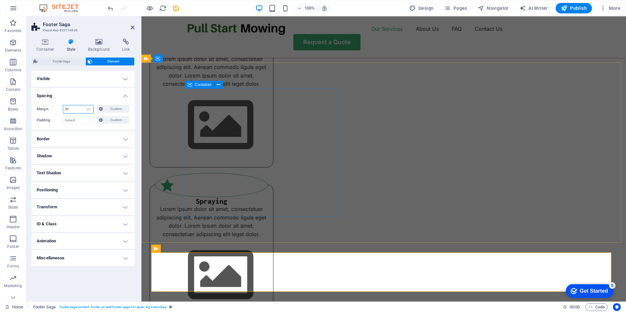
type input "30"
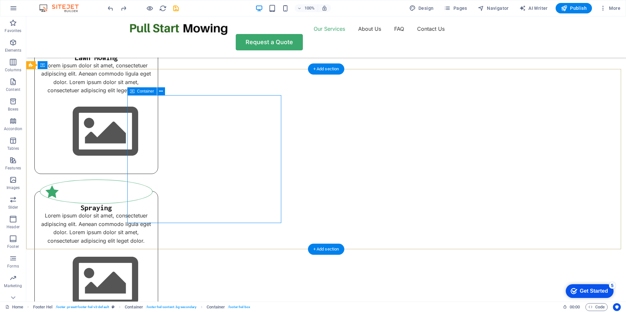
scroll to position [520, 0]
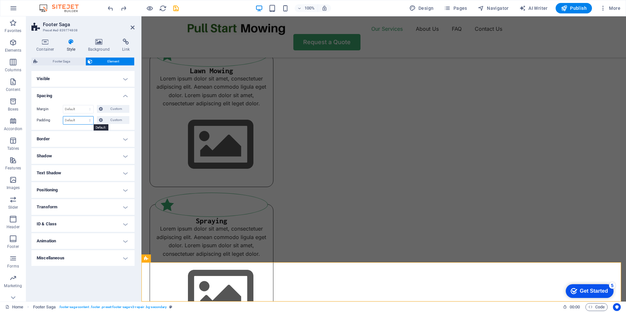
click at [69, 118] on select "Default px rem % vh vw Custom" at bounding box center [78, 120] width 30 height 8
click at [112, 121] on span "Custom" at bounding box center [116, 120] width 23 height 8
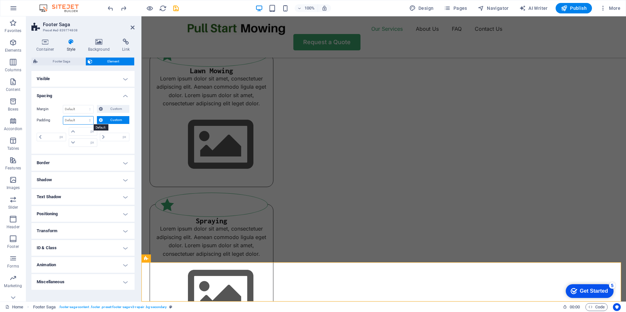
click at [73, 119] on select "Default px rem % vh vw Custom" at bounding box center [78, 120] width 30 height 8
select select "px"
click at [84, 116] on select "Default px rem % vh vw Custom" at bounding box center [78, 120] width 30 height 8
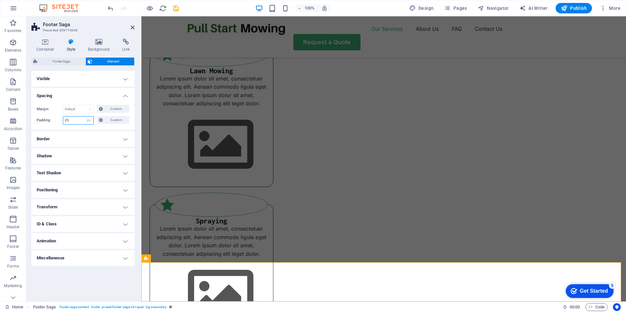
scroll to position [536, 0]
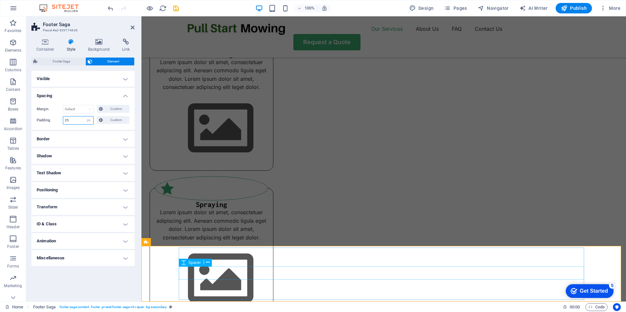
type input "25"
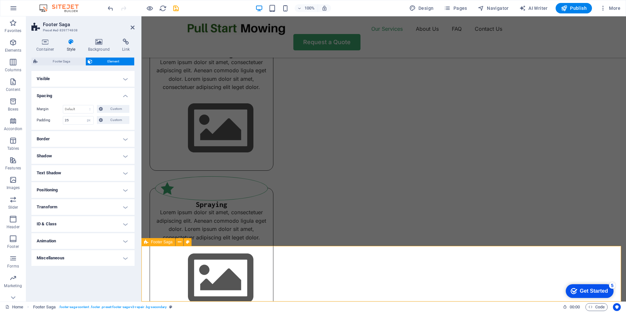
drag, startPoint x: 175, startPoint y: 8, endPoint x: 170, endPoint y: 22, distance: 14.7
click at [175, 8] on icon "save" at bounding box center [176, 9] width 8 height 8
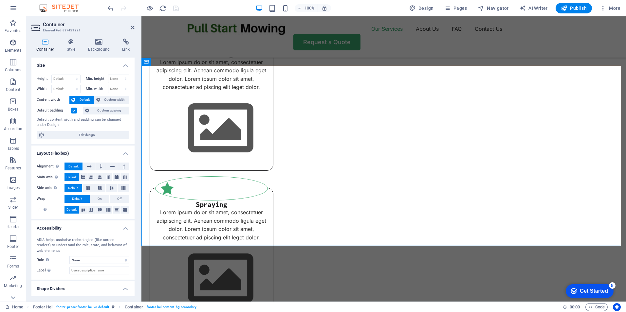
click at [73, 111] on label at bounding box center [74, 111] width 6 height 6
click at [0, 0] on input "Default padding" at bounding box center [0, 0] width 0 height 0
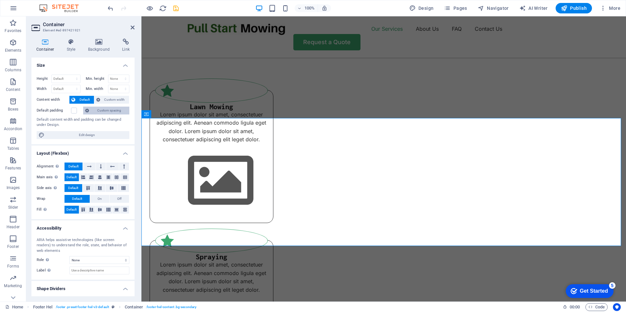
click at [110, 111] on span "Custom spacing" at bounding box center [109, 111] width 36 height 8
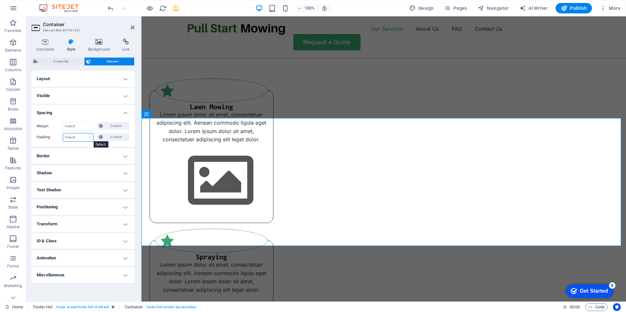
click at [76, 137] on select "Default px rem % vh vw Custom" at bounding box center [78, 138] width 30 height 8
select select "px"
click at [84, 134] on select "Default px rem % vh vw Custom" at bounding box center [78, 138] width 30 height 8
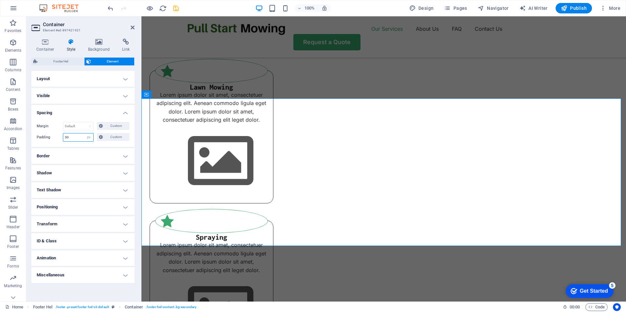
type input "3"
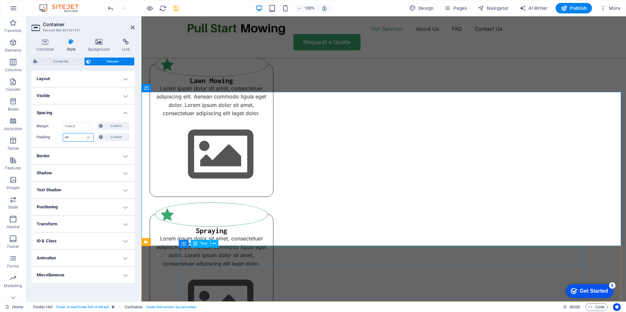
type input "40"
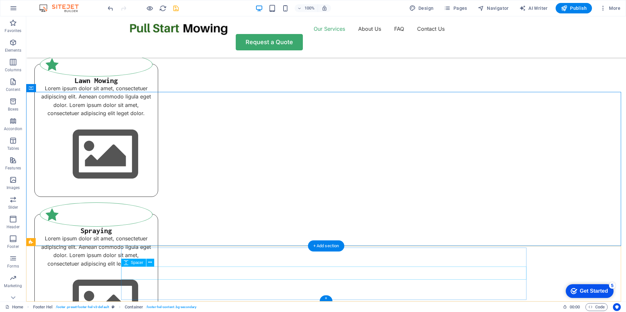
select select "px"
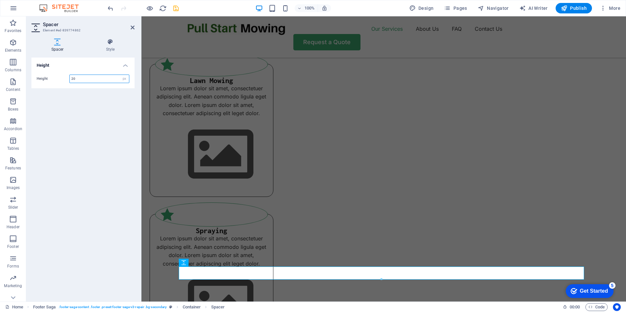
scroll to position [503, 0]
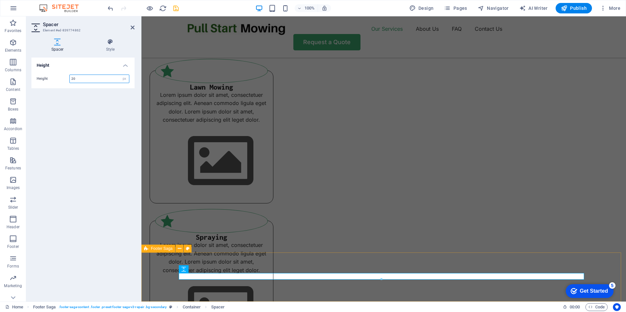
type input "20"
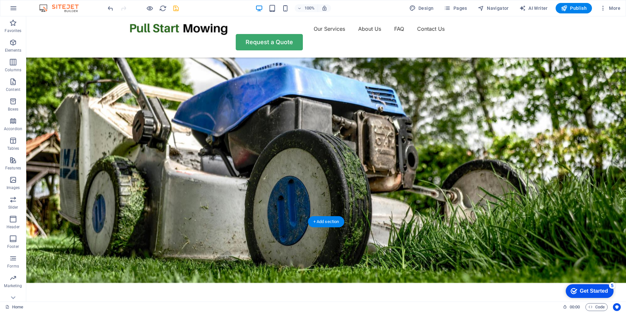
scroll to position [0, 0]
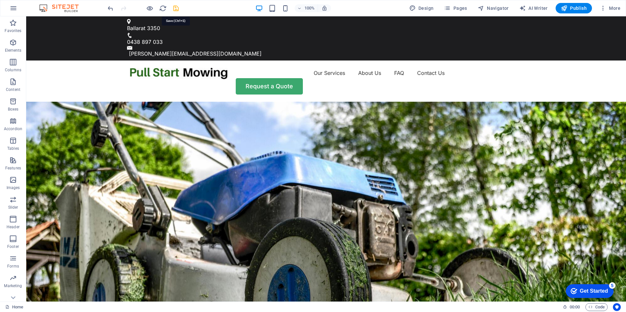
click at [174, 7] on icon "save" at bounding box center [176, 9] width 8 height 8
click at [573, 7] on span "Publish" at bounding box center [574, 8] width 26 height 7
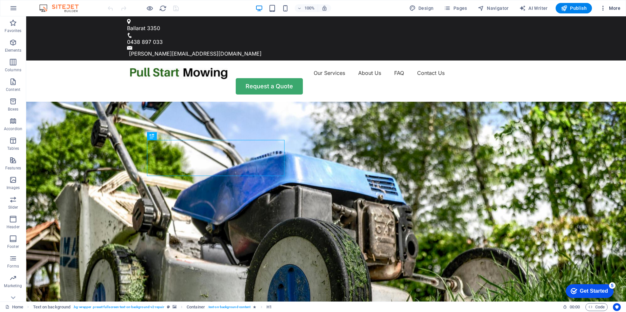
click at [614, 6] on span "More" at bounding box center [609, 8] width 21 height 7
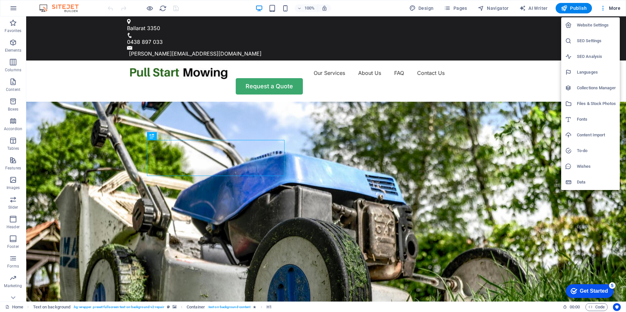
click at [583, 25] on h6 "Website Settings" at bounding box center [596, 25] width 39 height 8
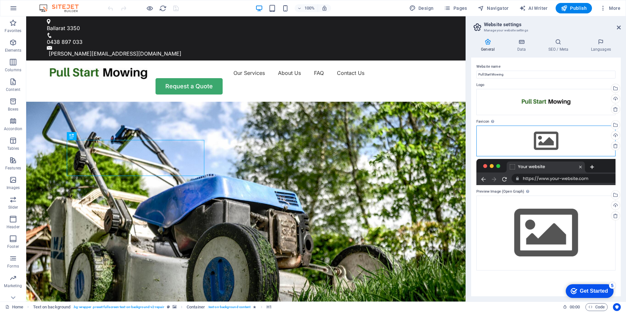
click at [546, 137] on div "Drag files here, click to choose files or select files from Files or our free s…" at bounding box center [545, 141] width 139 height 31
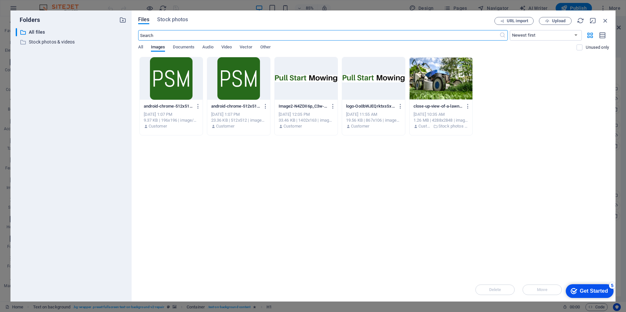
click at [238, 79] on div at bounding box center [238, 78] width 63 height 43
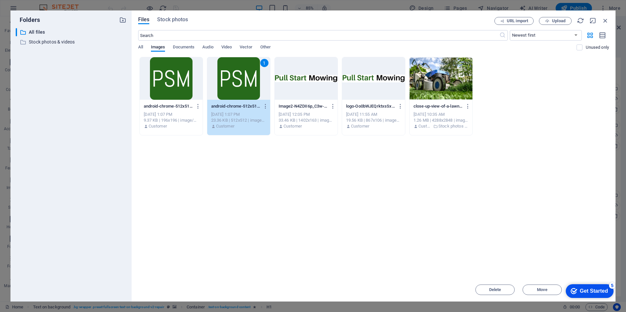
click at [238, 79] on div "1" at bounding box center [238, 78] width 63 height 43
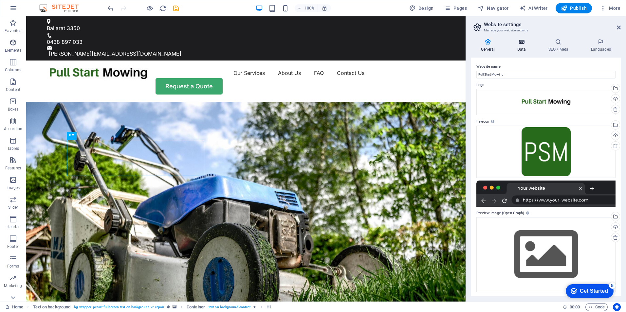
click at [522, 39] on icon at bounding box center [521, 42] width 28 height 7
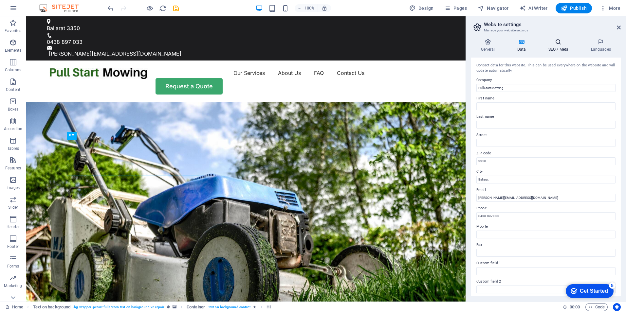
click at [560, 42] on icon at bounding box center [558, 42] width 40 height 7
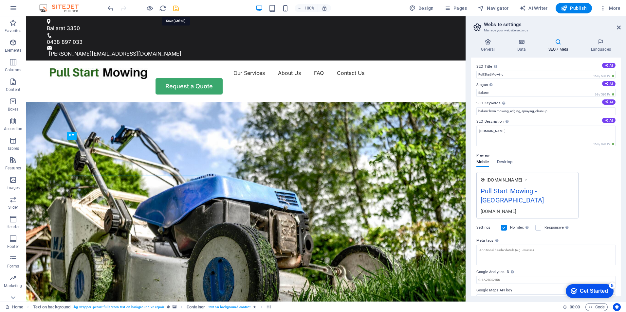
click at [175, 8] on icon "save" at bounding box center [176, 9] width 8 height 8
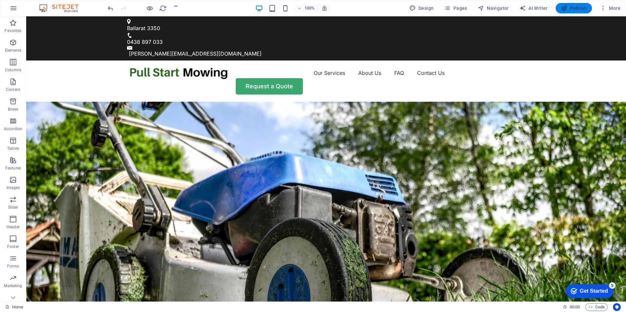
click at [573, 5] on span "Publish" at bounding box center [574, 8] width 26 height 7
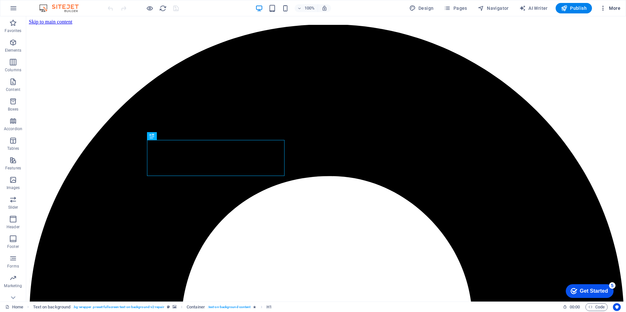
click at [613, 6] on span "More" at bounding box center [609, 8] width 21 height 7
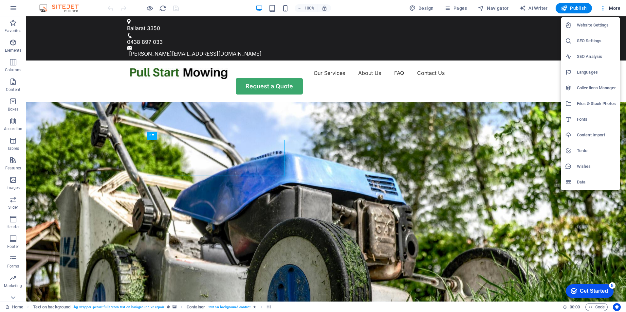
click at [598, 25] on h6 "Website Settings" at bounding box center [596, 25] width 39 height 8
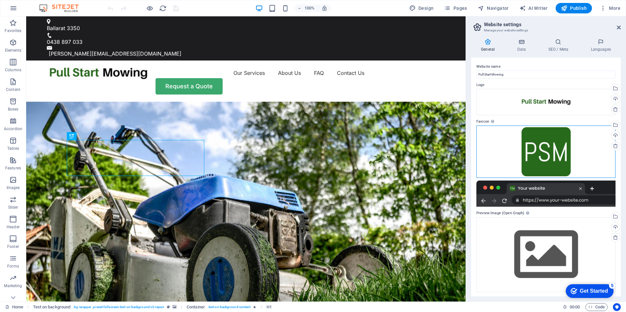
click at [555, 154] on div "Drag files here, click to choose files or select files from Files or our free s…" at bounding box center [545, 152] width 139 height 52
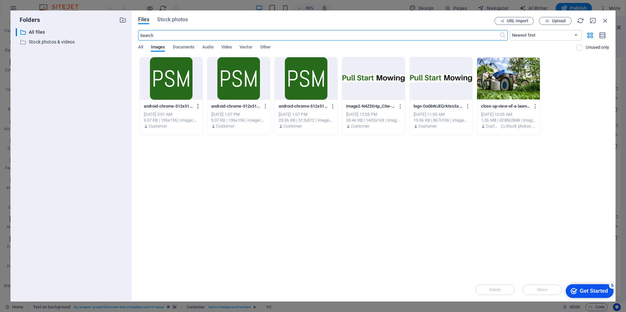
click at [199, 105] on icon "button" at bounding box center [198, 106] width 6 height 6
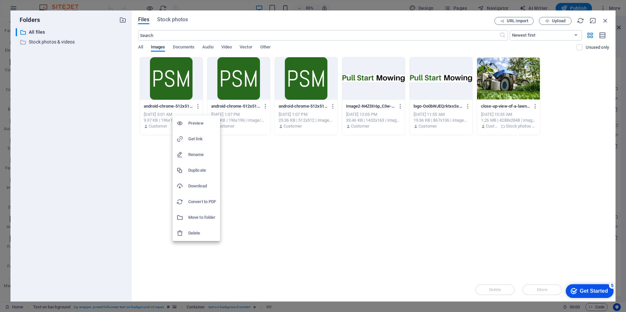
click at [195, 233] on h6 "Delete" at bounding box center [202, 233] width 28 height 8
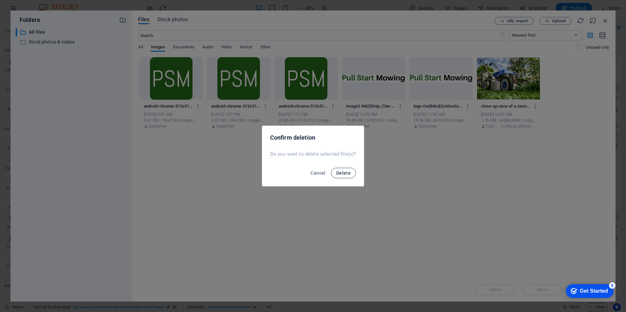
click at [346, 172] on span "Delete" at bounding box center [343, 172] width 14 height 5
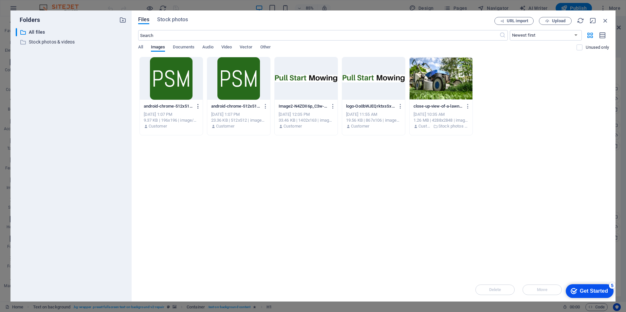
click at [197, 106] on icon "button" at bounding box center [198, 106] width 6 height 6
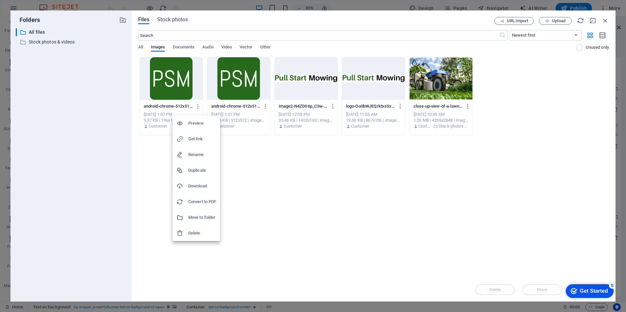
click at [202, 231] on h6 "Delete" at bounding box center [202, 233] width 28 height 8
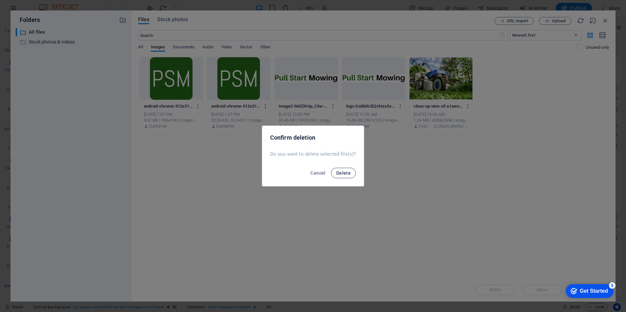
click at [345, 172] on span "Delete" at bounding box center [343, 172] width 14 height 5
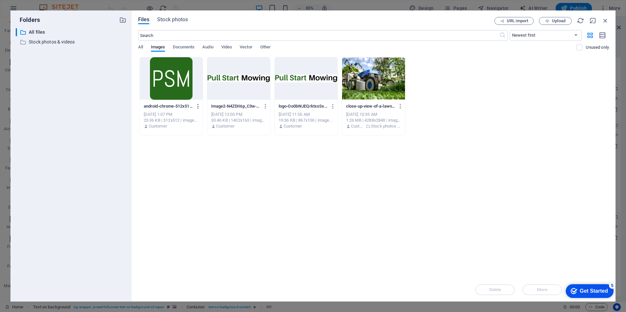
click at [197, 105] on icon "button" at bounding box center [198, 106] width 6 height 6
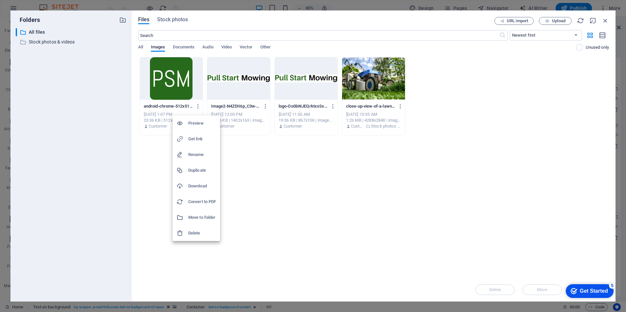
click at [199, 234] on h6 "Delete" at bounding box center [202, 233] width 28 height 8
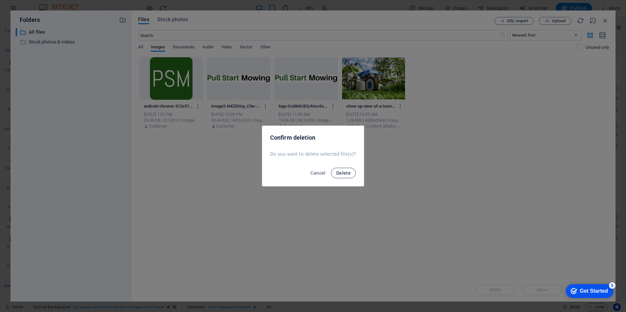
click at [347, 171] on span "Delete" at bounding box center [343, 172] width 14 height 5
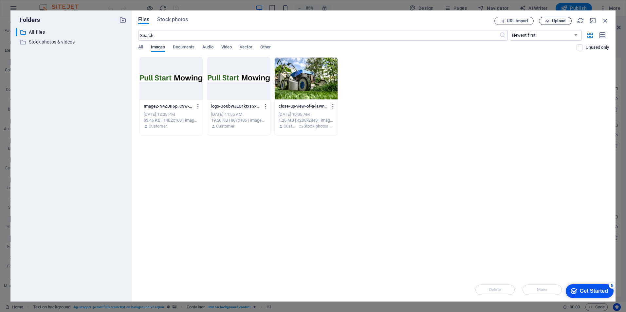
click at [557, 19] on span "Upload" at bounding box center [558, 21] width 13 height 4
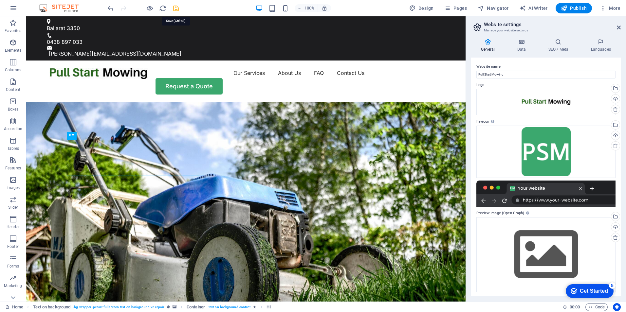
click at [176, 7] on icon "save" at bounding box center [176, 9] width 8 height 8
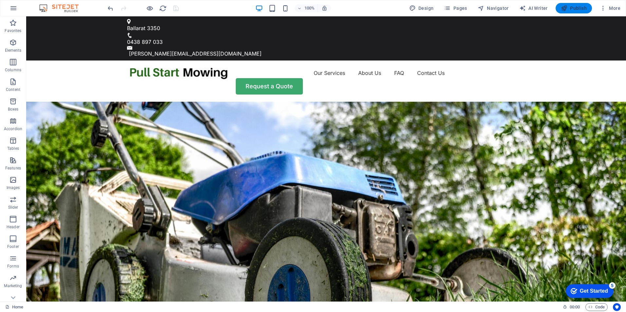
click at [579, 7] on span "Publish" at bounding box center [574, 8] width 26 height 7
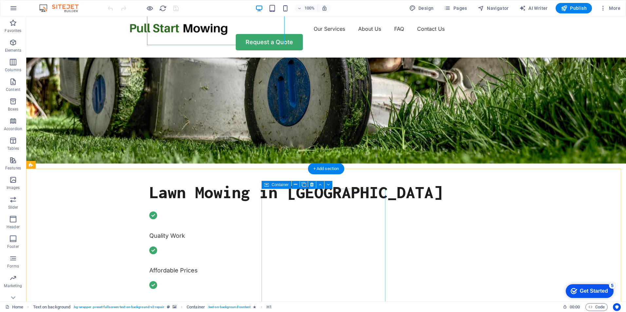
scroll to position [262, 0]
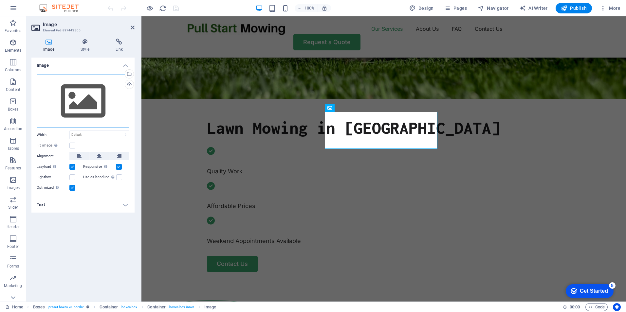
click at [74, 102] on div "Drag files here, click to choose files or select files from Files or our free s…" at bounding box center [83, 102] width 93 height 54
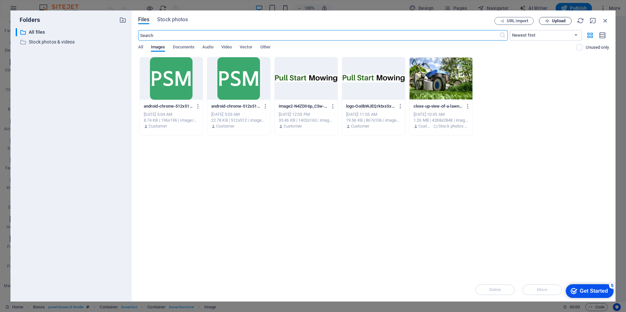
click at [556, 20] on span "Upload" at bounding box center [558, 21] width 13 height 4
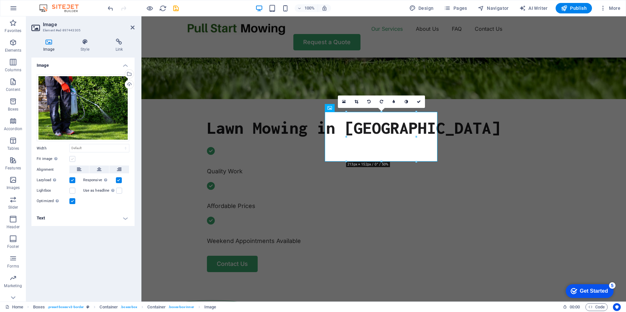
click at [71, 159] on label at bounding box center [72, 159] width 6 height 6
click at [0, 0] on input "Fit image Automatically fit image to a fixed width and height" at bounding box center [0, 0] width 0 height 0
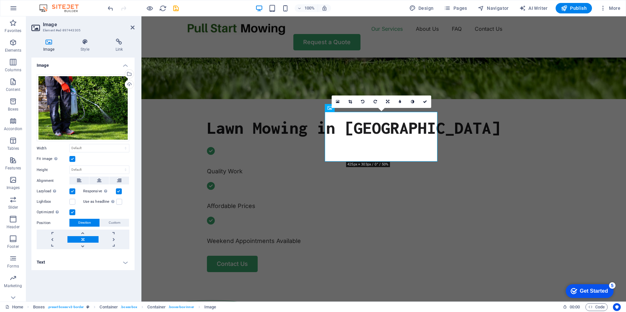
click at [71, 159] on label at bounding box center [72, 159] width 6 height 6
click at [0, 0] on input "Fit image Automatically fit image to a fixed width and height" at bounding box center [0, 0] width 0 height 0
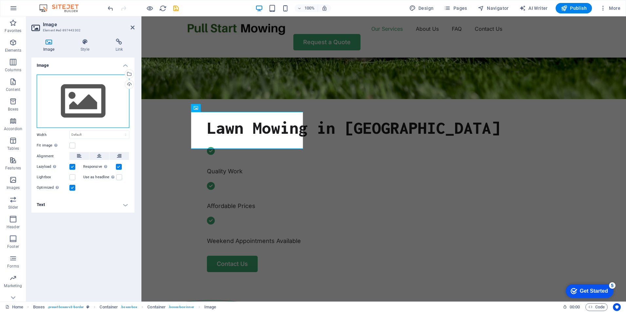
click at [86, 102] on div "Drag files here, click to choose files or select files from Files or our free s…" at bounding box center [83, 102] width 93 height 54
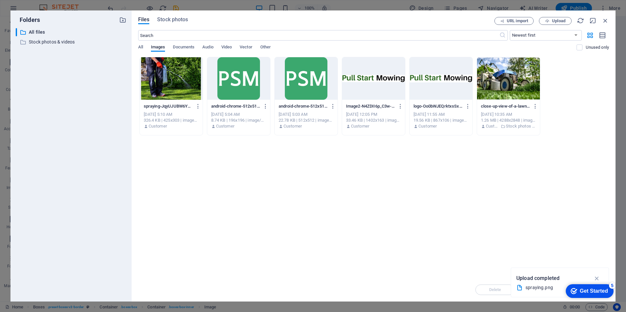
click at [506, 74] on div at bounding box center [508, 78] width 63 height 43
click at [594, 278] on icon "button" at bounding box center [597, 278] width 8 height 7
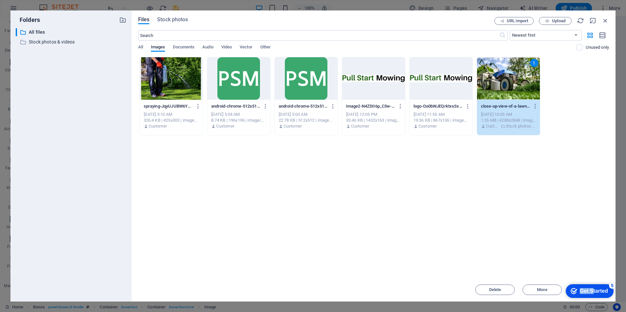
drag, startPoint x: 591, startPoint y: 290, endPoint x: 599, endPoint y: 250, distance: 40.7
click html "checkmark Get Started 5 First Steps in the Editor Let's guide you through the t…"
click at [554, 254] on div "Drop files here to upload them instantly spraying-JqyUJUBW6Y9quIMnDqaOoA.png sp…" at bounding box center [373, 167] width 471 height 221
click at [512, 77] on div "1" at bounding box center [508, 78] width 63 height 43
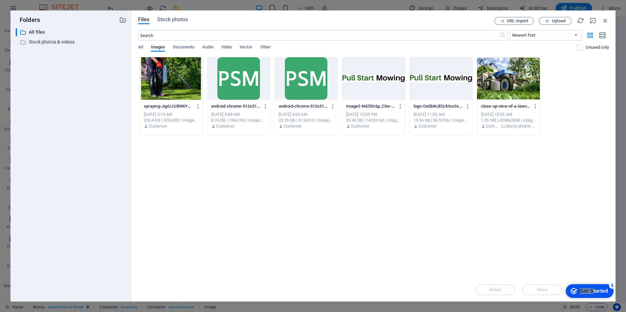
click at [512, 77] on div at bounding box center [508, 78] width 63 height 43
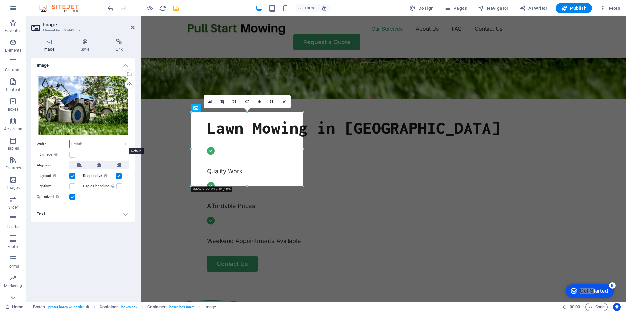
click at [81, 144] on select "Default auto px rem % em vh vw" at bounding box center [99, 144] width 59 height 8
select select "%"
click at [120, 140] on select "Default auto px rem % em vh vw" at bounding box center [99, 144] width 59 height 8
type input "8"
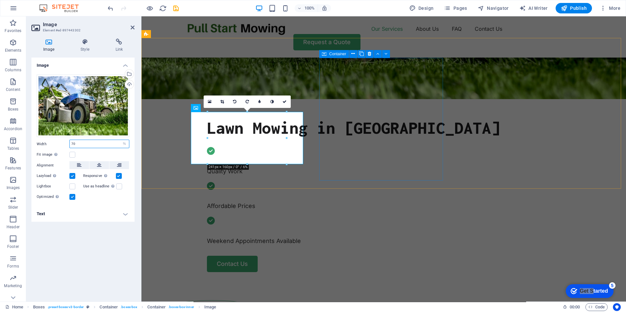
type input "70"
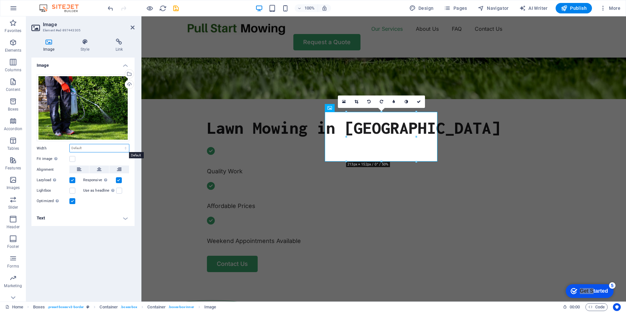
click at [86, 148] on select "Default auto px rem % em vh vw" at bounding box center [99, 148] width 59 height 8
select select "%"
click at [120, 144] on select "Default auto px rem % em vh vw" at bounding box center [99, 148] width 59 height 8
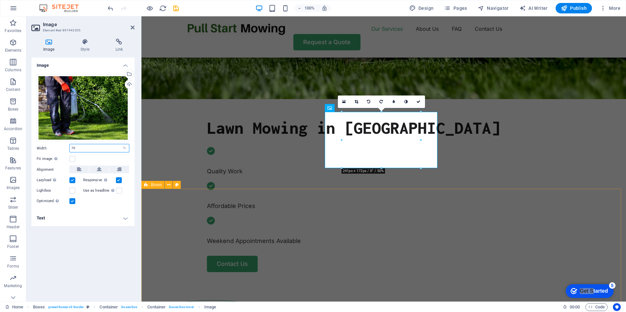
type input "7"
type input "65"
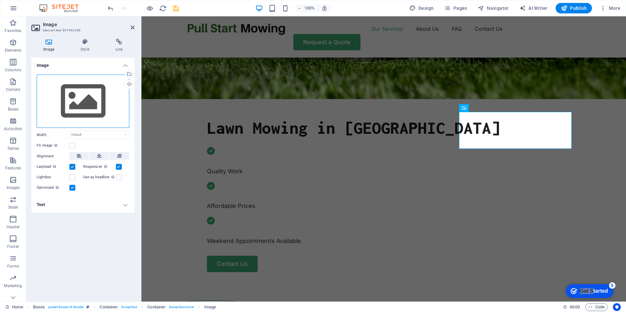
click at [72, 98] on div "Drag files here, click to choose files or select files from Files or our free s…" at bounding box center [83, 102] width 93 height 54
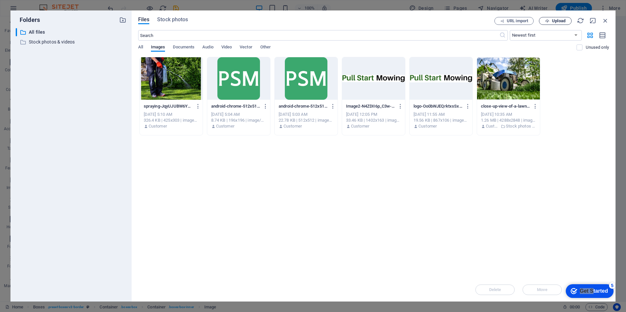
click at [558, 22] on span "Upload" at bounding box center [558, 21] width 13 height 4
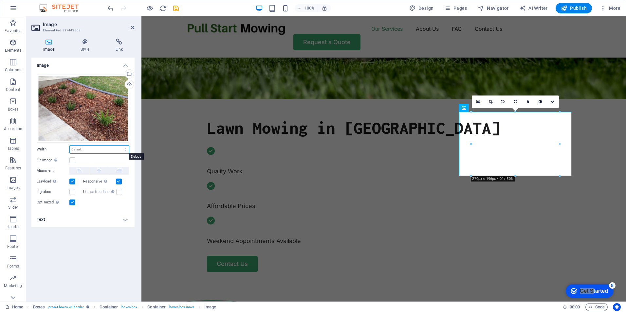
click at [91, 149] on select "Default auto px rem % em vh vw" at bounding box center [99, 150] width 59 height 8
select select "%"
click at [120, 146] on select "Default auto px rem % em vh vw" at bounding box center [99, 150] width 59 height 8
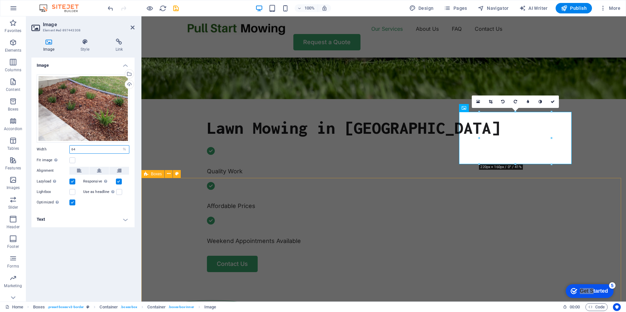
type input "64"
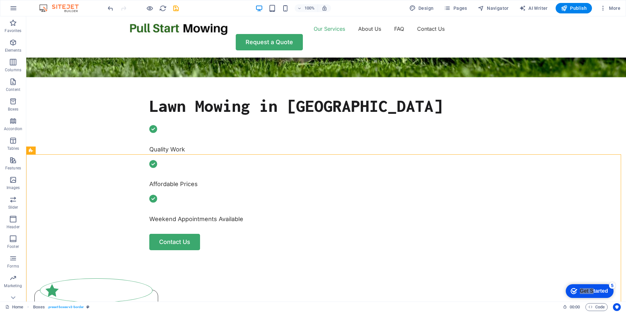
scroll to position [285, 0]
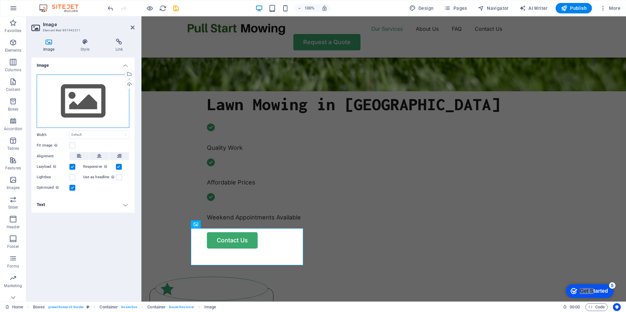
click at [88, 101] on div "Drag files here, click to choose files or select files from Files or our free s…" at bounding box center [83, 102] width 93 height 54
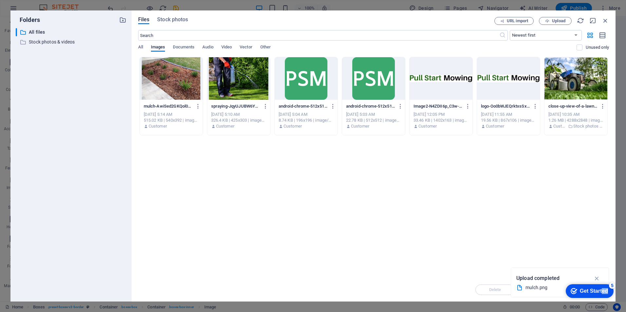
drag, startPoint x: 601, startPoint y: 290, endPoint x: 602, endPoint y: 311, distance: 21.6
click html "checkmark Get Started 5 First Steps in the Editor Let's guide you through the t…"
drag, startPoint x: 42, startPoint y: 30, endPoint x: 597, endPoint y: 278, distance: 607.9
click at [597, 278] on icon "button" at bounding box center [597, 278] width 8 height 7
drag, startPoint x: 440, startPoint y: 179, endPoint x: 439, endPoint y: 183, distance: 3.8
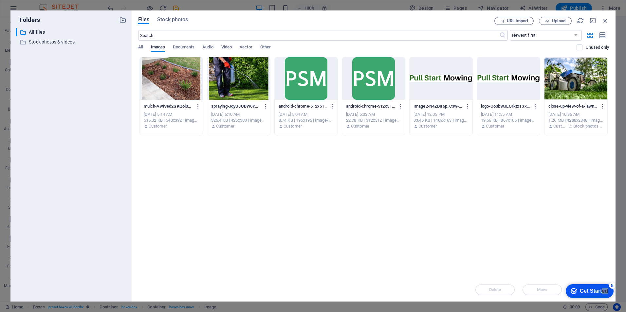
click at [440, 181] on div "Drop files here to upload them instantly mulch-AwiSed2GKQol00YLpufBCg.png mulch…" at bounding box center [373, 167] width 471 height 221
click at [553, 20] on span "Upload" at bounding box center [558, 21] width 13 height 4
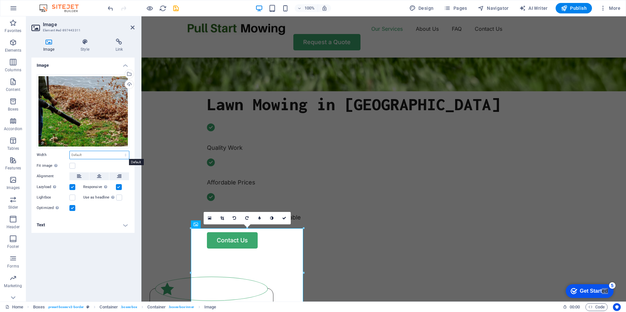
click at [80, 155] on select "Default auto px rem % em vh vw" at bounding box center [99, 155] width 59 height 8
select select "%"
click at [120, 151] on select "Default auto px rem % em vh vw" at bounding box center [99, 155] width 59 height 8
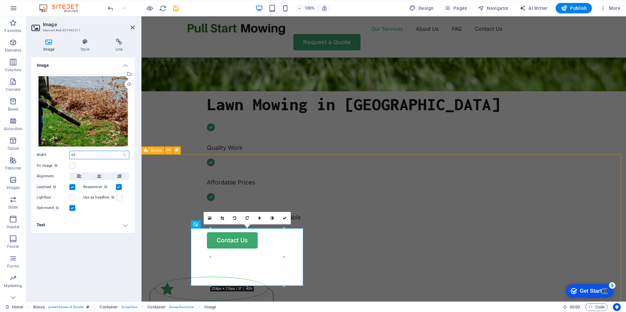
type input "65"
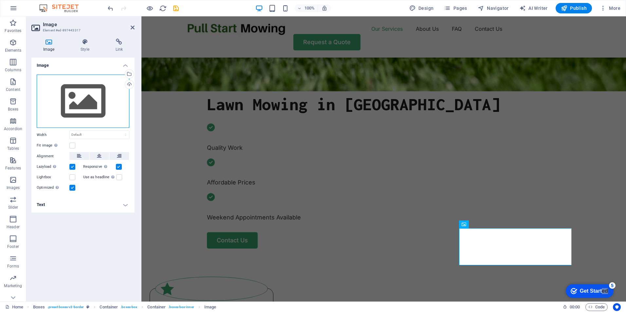
click at [75, 99] on div "Drag files here, click to choose files or select files from Files or our free s…" at bounding box center [83, 102] width 93 height 54
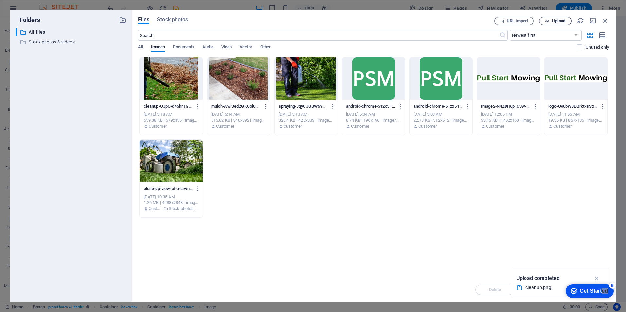
click at [553, 19] on span "Upload" at bounding box center [558, 21] width 13 height 4
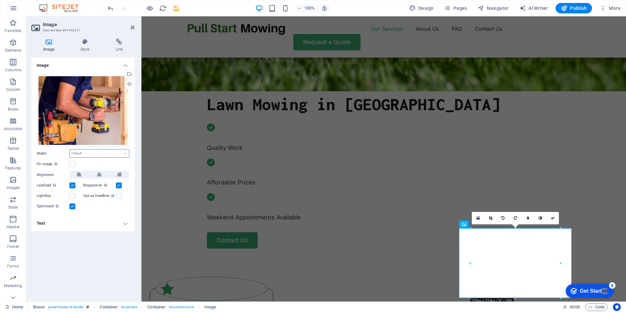
click at [81, 152] on select "Default auto px rem % em vh vw" at bounding box center [99, 154] width 59 height 8
select select "%"
click at [120, 150] on select "Default auto px rem % em vh vw" at bounding box center [99, 154] width 59 height 8
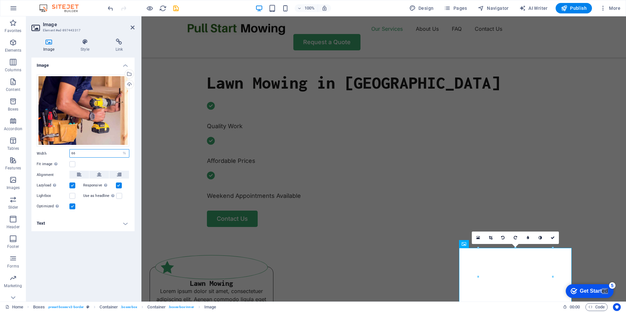
scroll to position [337, 0]
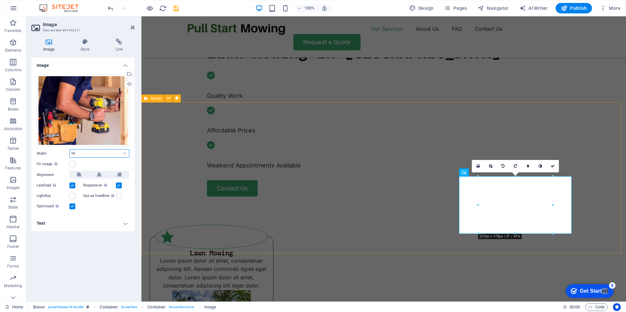
type input "66"
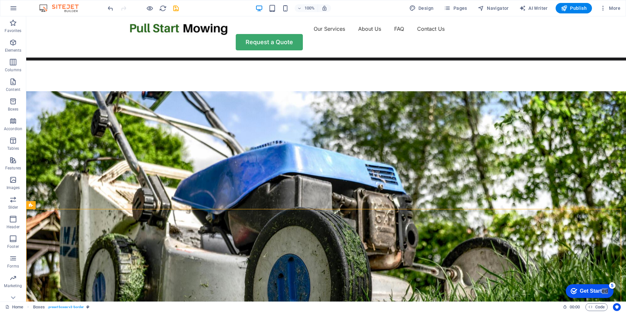
scroll to position [231, 0]
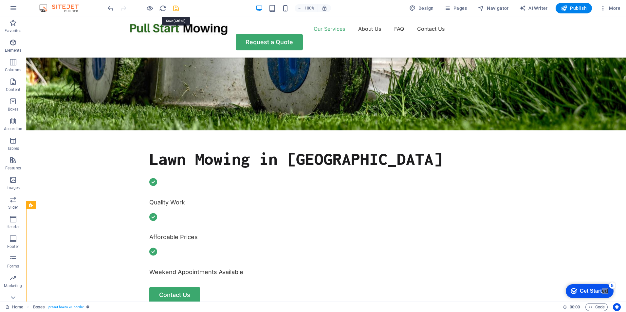
click at [176, 7] on icon "save" at bounding box center [176, 9] width 8 height 8
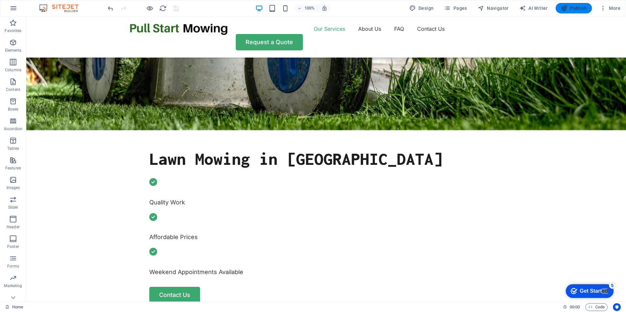
click at [577, 7] on span "Publish" at bounding box center [574, 8] width 26 height 7
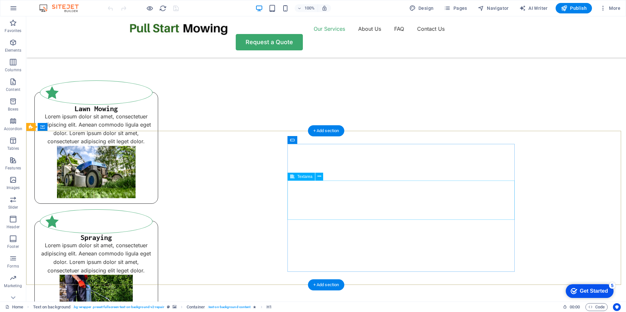
scroll to position [492, 0]
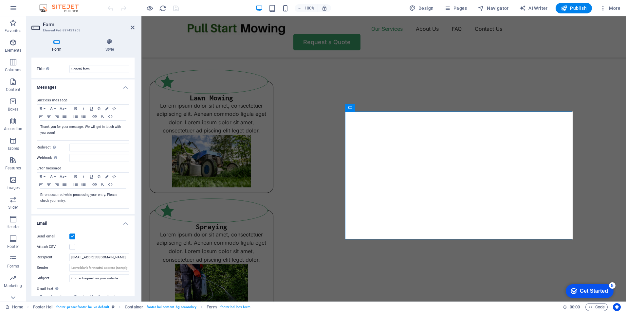
scroll to position [0, 0]
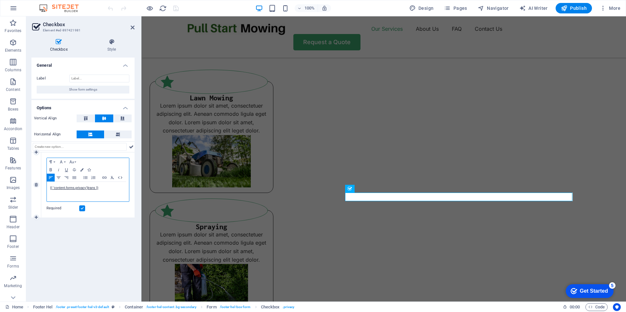
click at [102, 187] on p "{{ 'content.forms.privacy'|trans }}" at bounding box center [88, 188] width 76 height 6
click at [101, 188] on p "{{ 'content.forms.privacy'|trans }}" at bounding box center [88, 188] width 76 height 6
drag, startPoint x: 100, startPoint y: 188, endPoint x: 40, endPoint y: 188, distance: 59.9
click at [40, 188] on div "1 Paragraph Format Normal Heading 1 Heading 2 Heading 3 Heading 4 Heading 5 Hea…" at bounding box center [82, 184] width 103 height 65
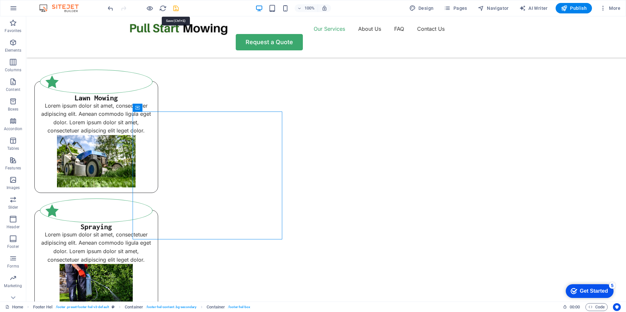
click at [175, 7] on icon "save" at bounding box center [176, 9] width 8 height 8
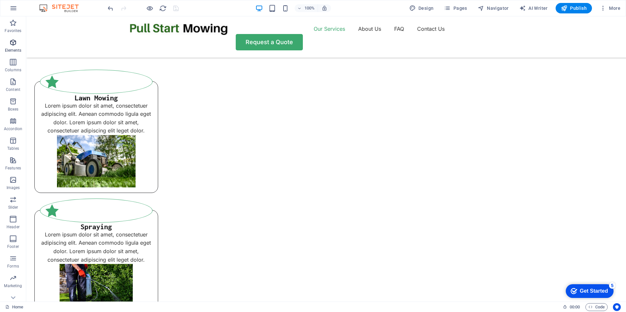
click at [16, 41] on icon "button" at bounding box center [13, 43] width 8 height 8
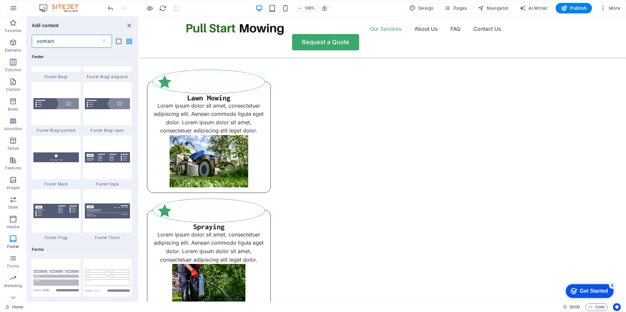
scroll to position [294, 0]
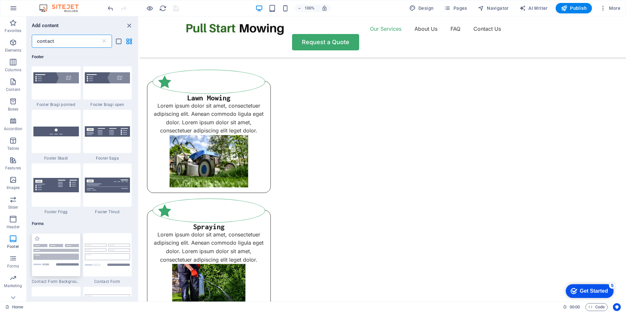
type input "contact"
click at [57, 257] on img at bounding box center [55, 254] width 45 height 21
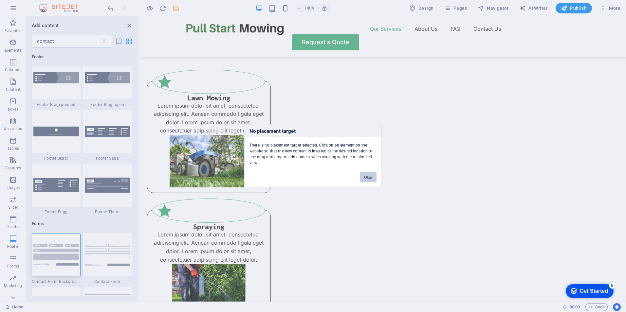
click at [365, 177] on button "Okay" at bounding box center [368, 177] width 16 height 10
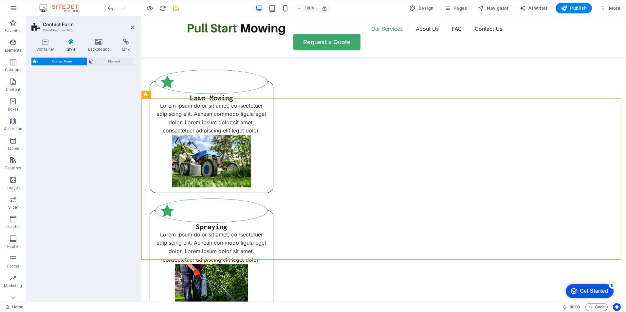
select select "rem"
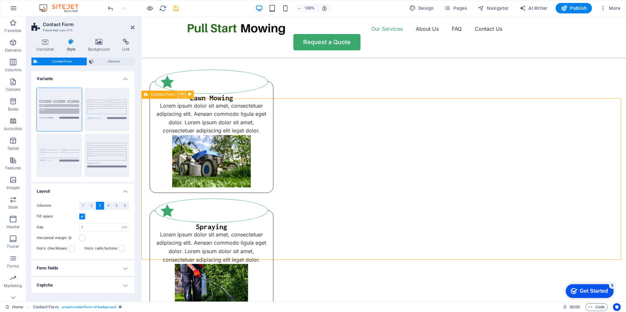
click at [182, 93] on icon at bounding box center [182, 94] width 4 height 7
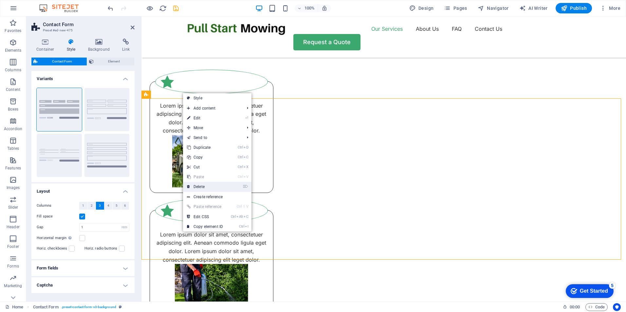
click at [215, 186] on link "⌦ Delete" at bounding box center [205, 187] width 44 height 10
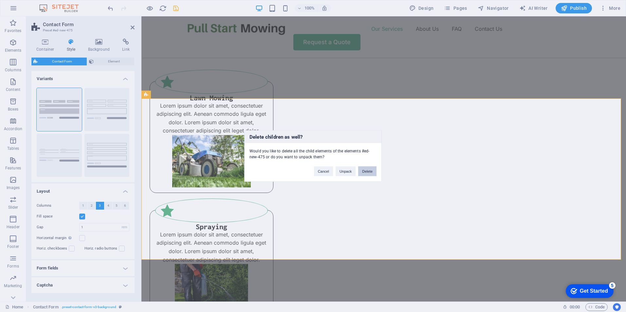
click at [372, 170] on button "Delete" at bounding box center [367, 172] width 18 height 10
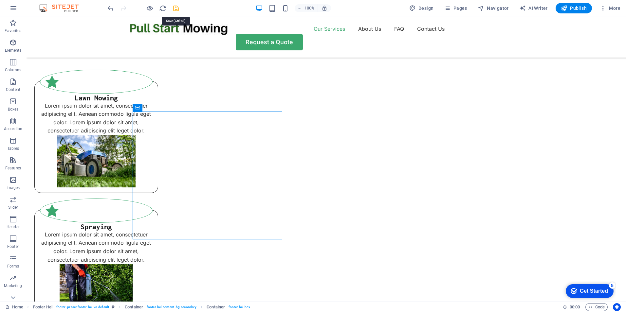
click at [176, 9] on icon "save" at bounding box center [176, 9] width 8 height 8
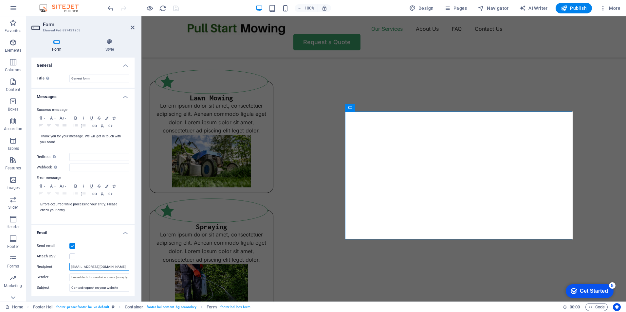
drag, startPoint x: 75, startPoint y: 266, endPoint x: 57, endPoint y: 266, distance: 18.0
click at [57, 266] on div "Recipient [EMAIL_ADDRESS][DOMAIN_NAME]" at bounding box center [83, 267] width 93 height 8
type input "[PERSON_NAME][EMAIL_ADDRESS][DOMAIN_NAME]"
click at [174, 8] on icon "save" at bounding box center [176, 9] width 8 height 8
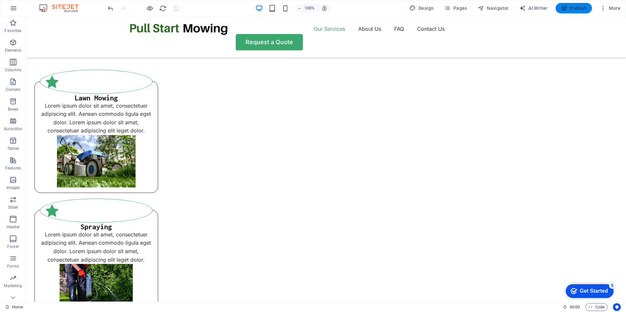
click at [573, 7] on span "Publish" at bounding box center [574, 8] width 26 height 7
